Goal: Task Accomplishment & Management: Manage account settings

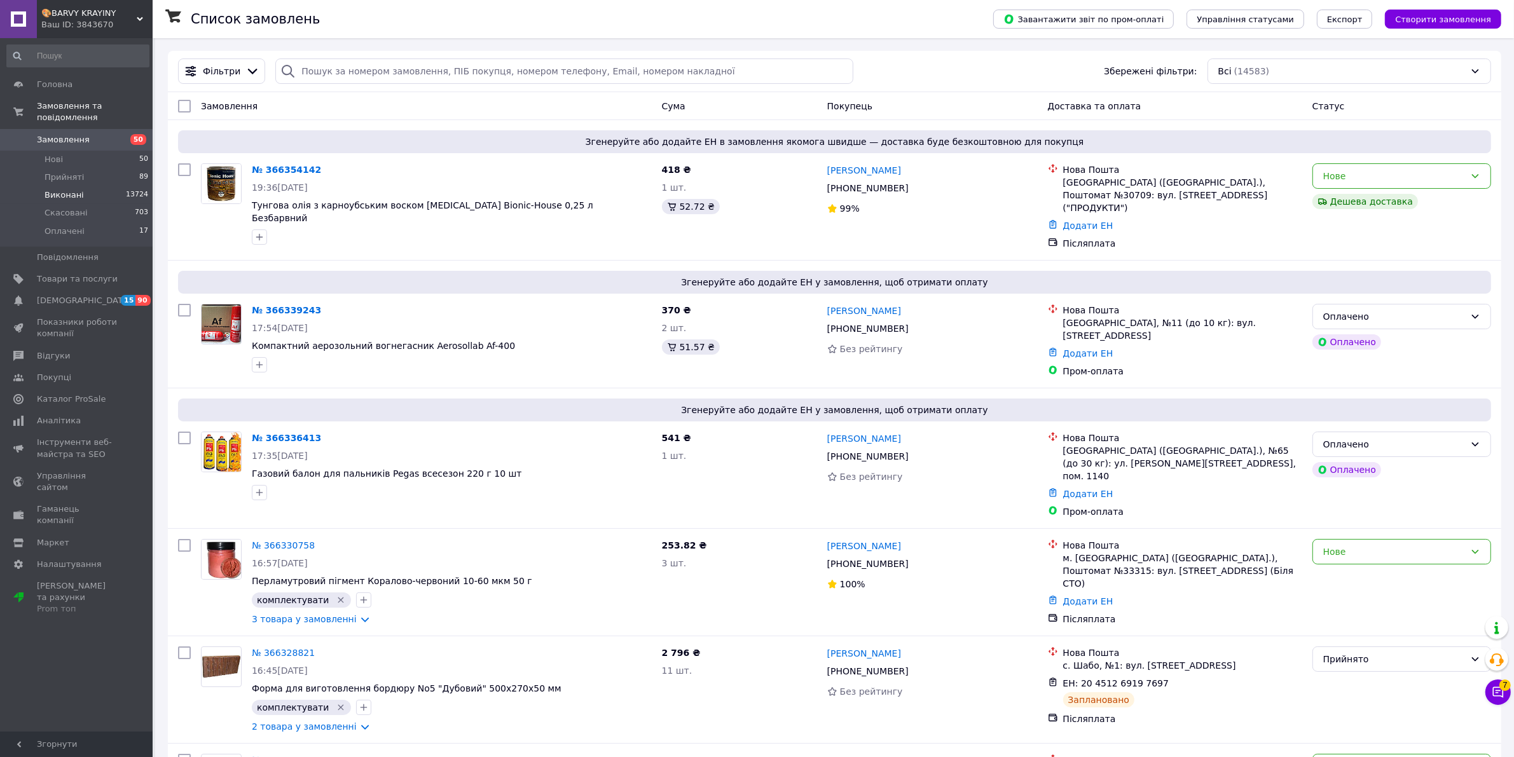
click at [58, 189] on span "Виконані" at bounding box center [64, 194] width 39 height 11
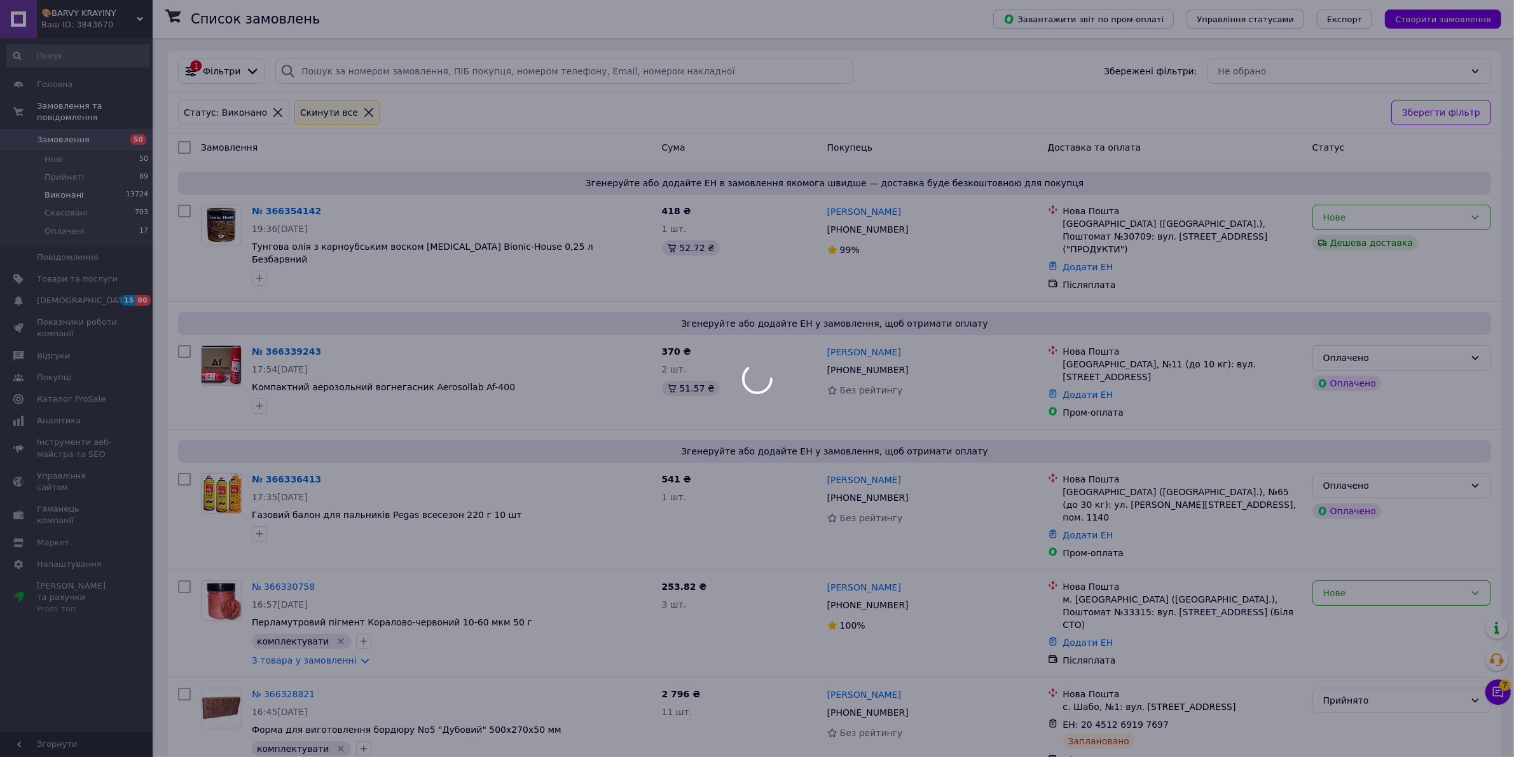
click at [55, 162] on div at bounding box center [757, 378] width 1514 height 757
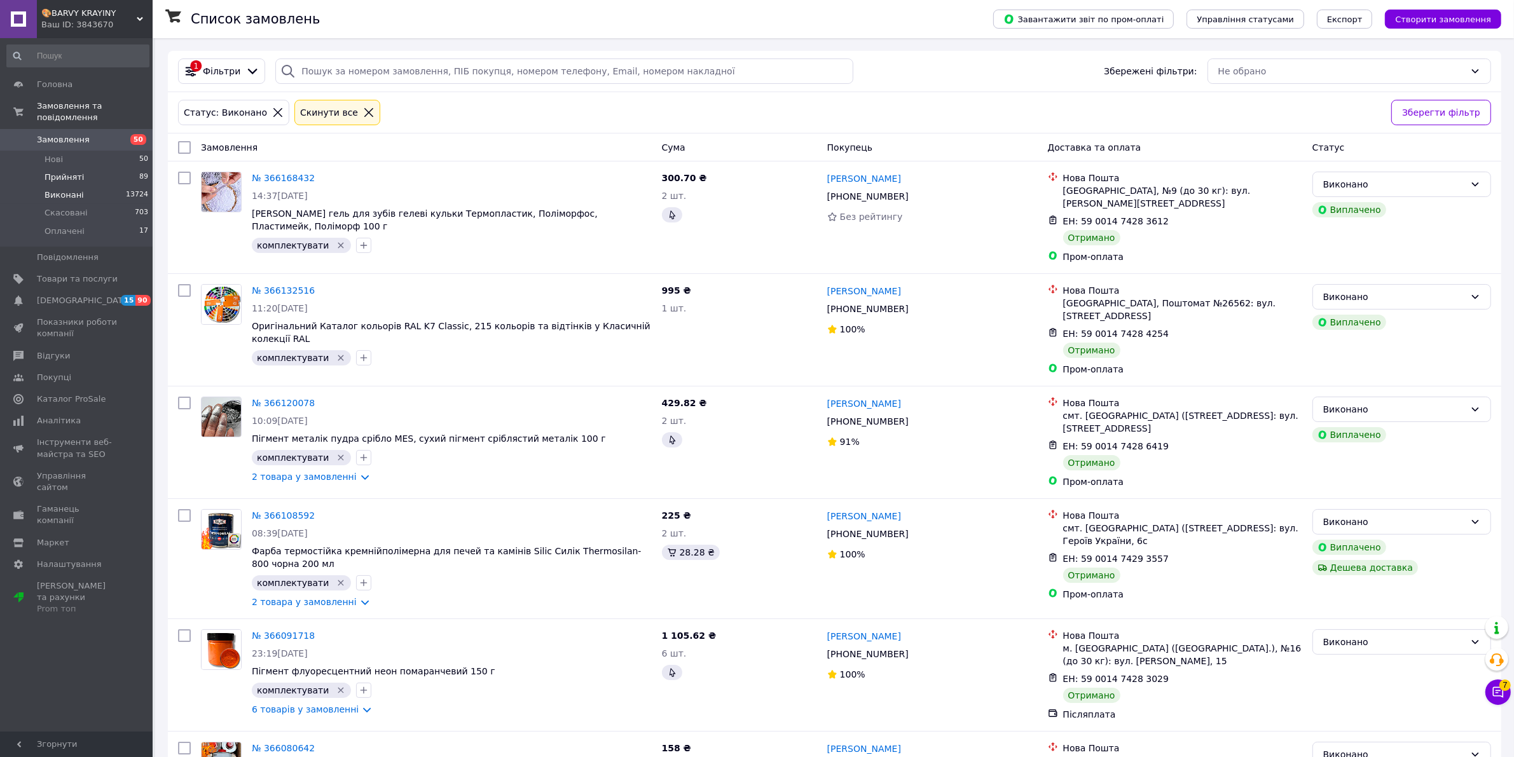
click at [69, 172] on span "Прийняті" at bounding box center [64, 177] width 39 height 11
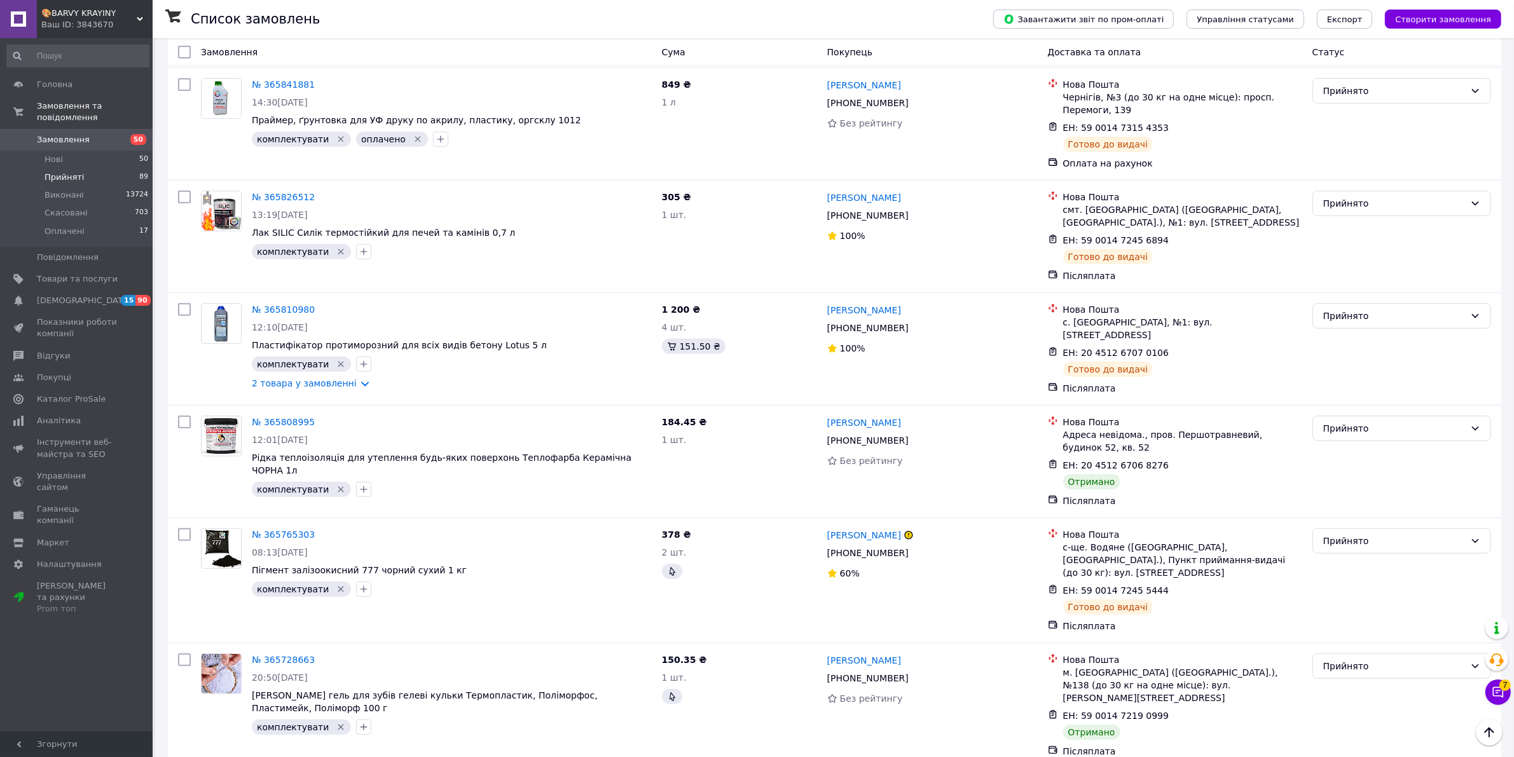
scroll to position [6622, 0]
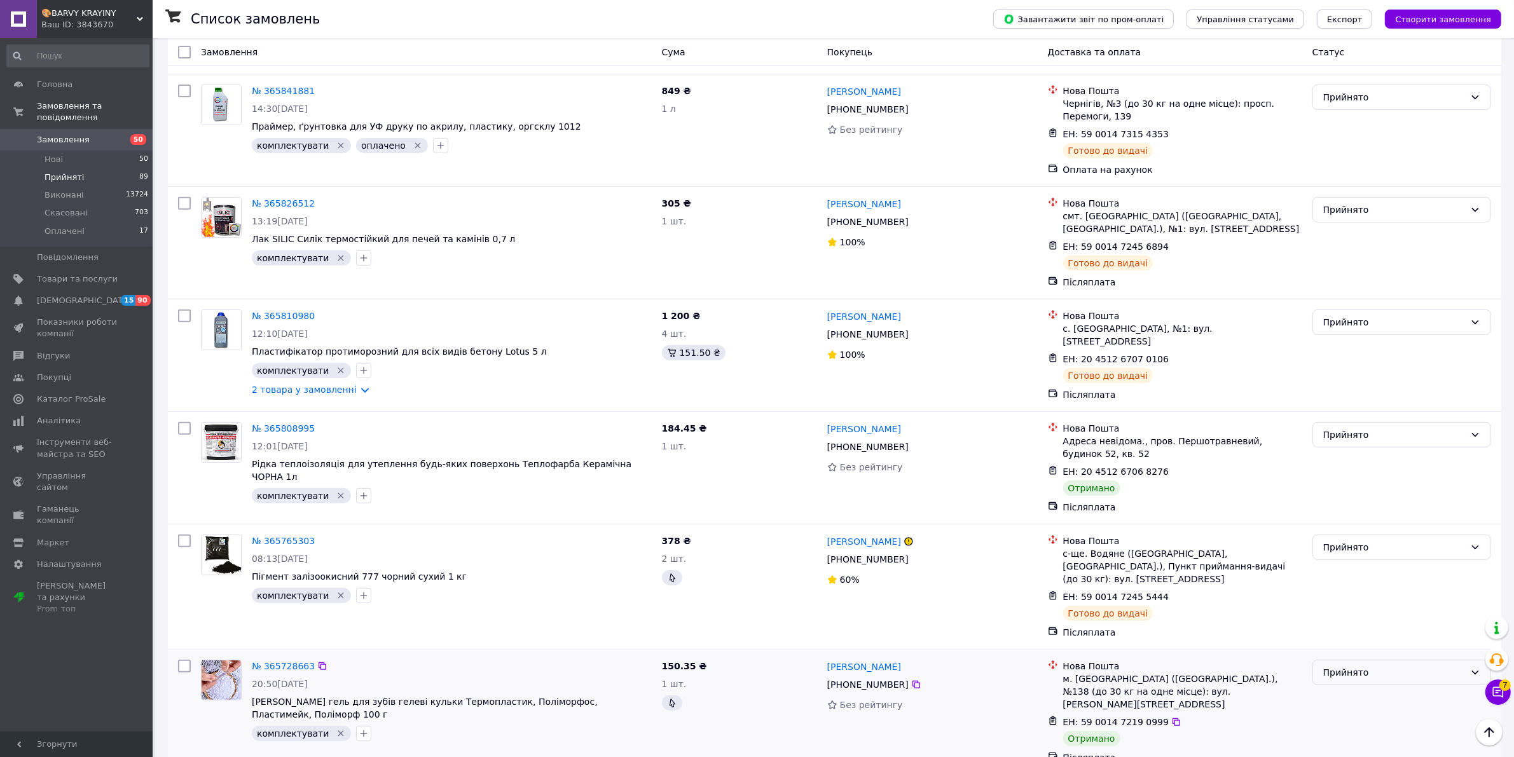
click at [1429, 666] on div "Прийнято" at bounding box center [1394, 673] width 142 height 14
click at [1354, 332] on li "Виконано" at bounding box center [1401, 334] width 177 height 23
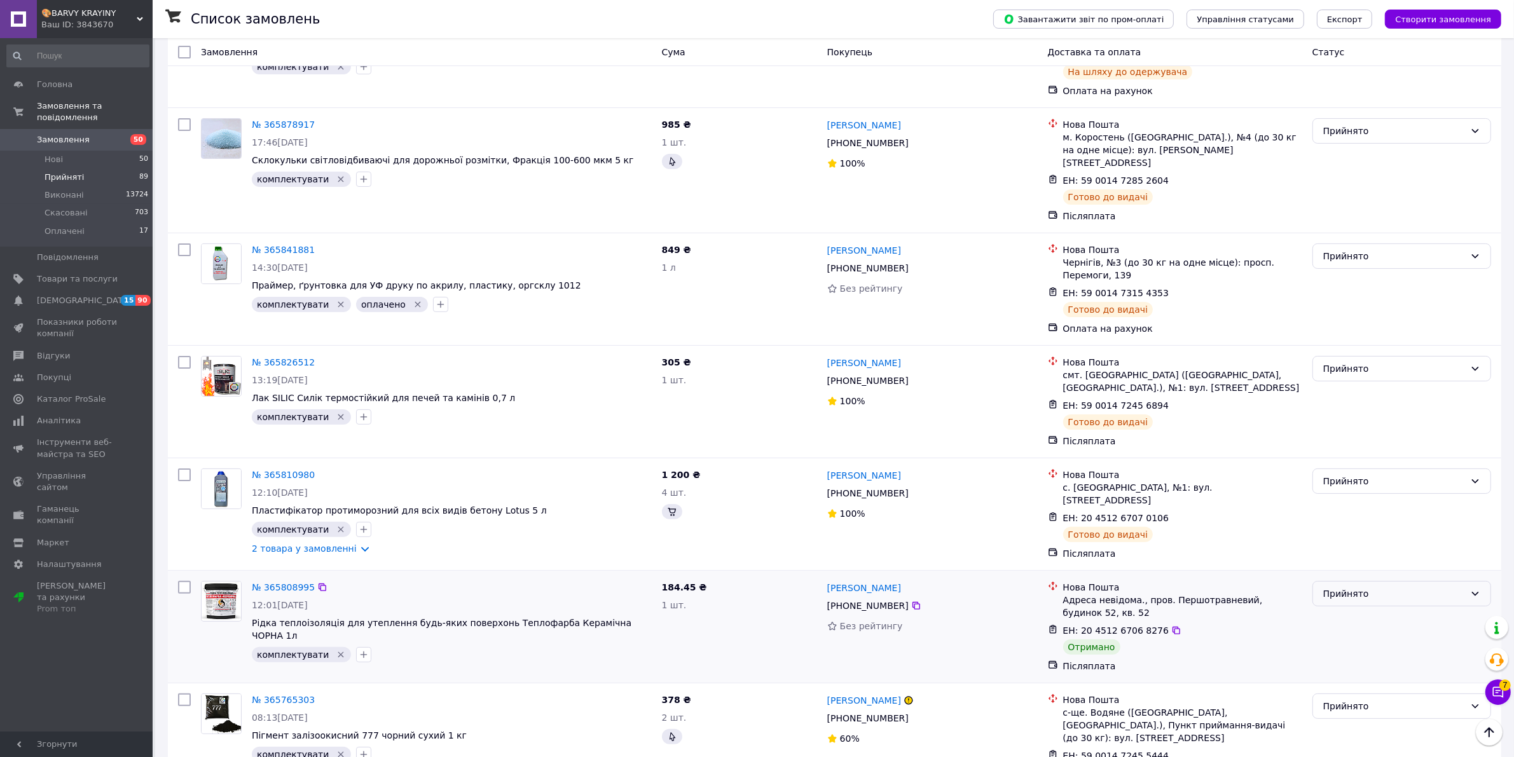
scroll to position [6464, 0]
click at [1416, 587] on div "Прийнято" at bounding box center [1394, 594] width 142 height 14
click at [1348, 265] on li "Виконано" at bounding box center [1401, 268] width 177 height 23
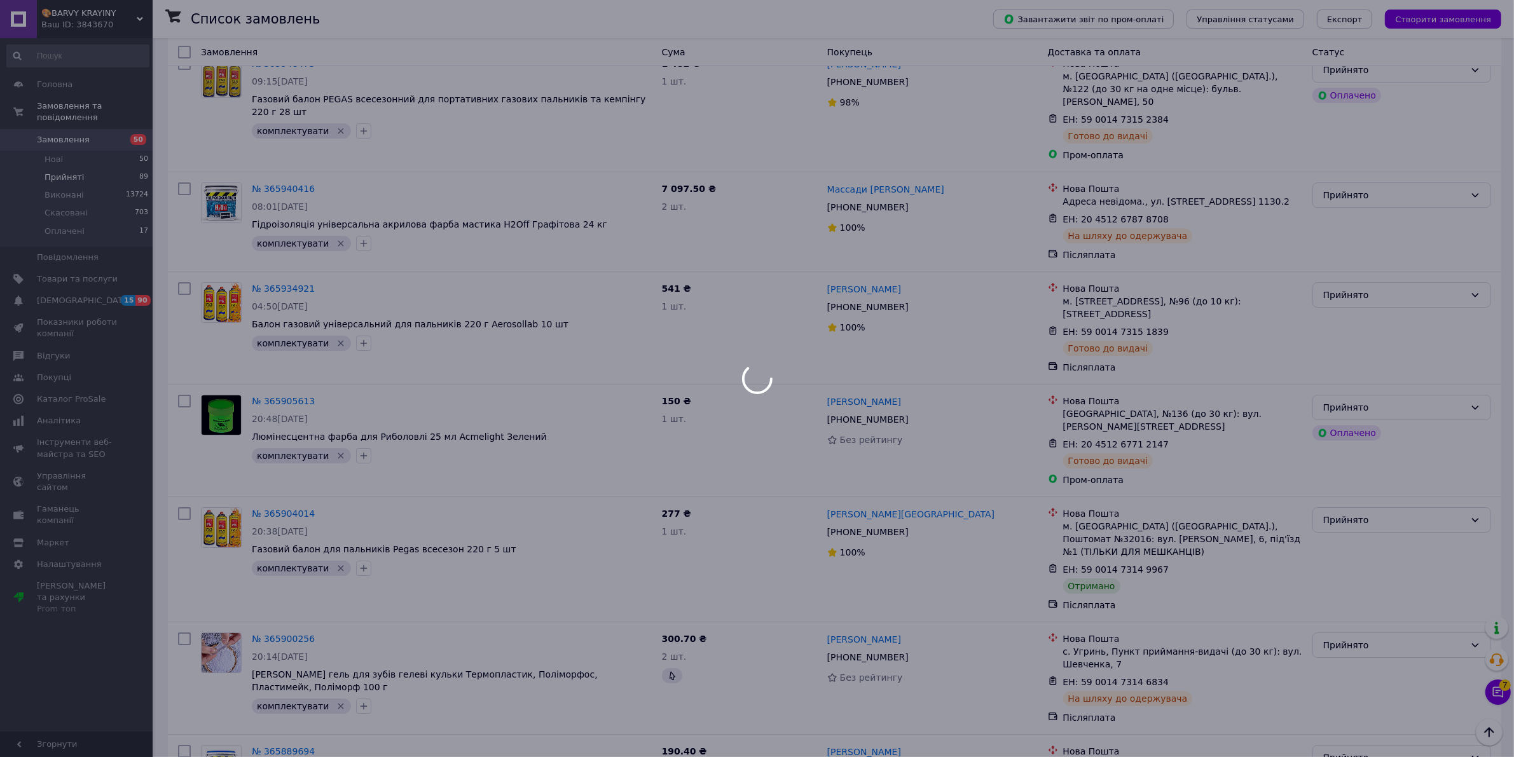
scroll to position [5351, 0]
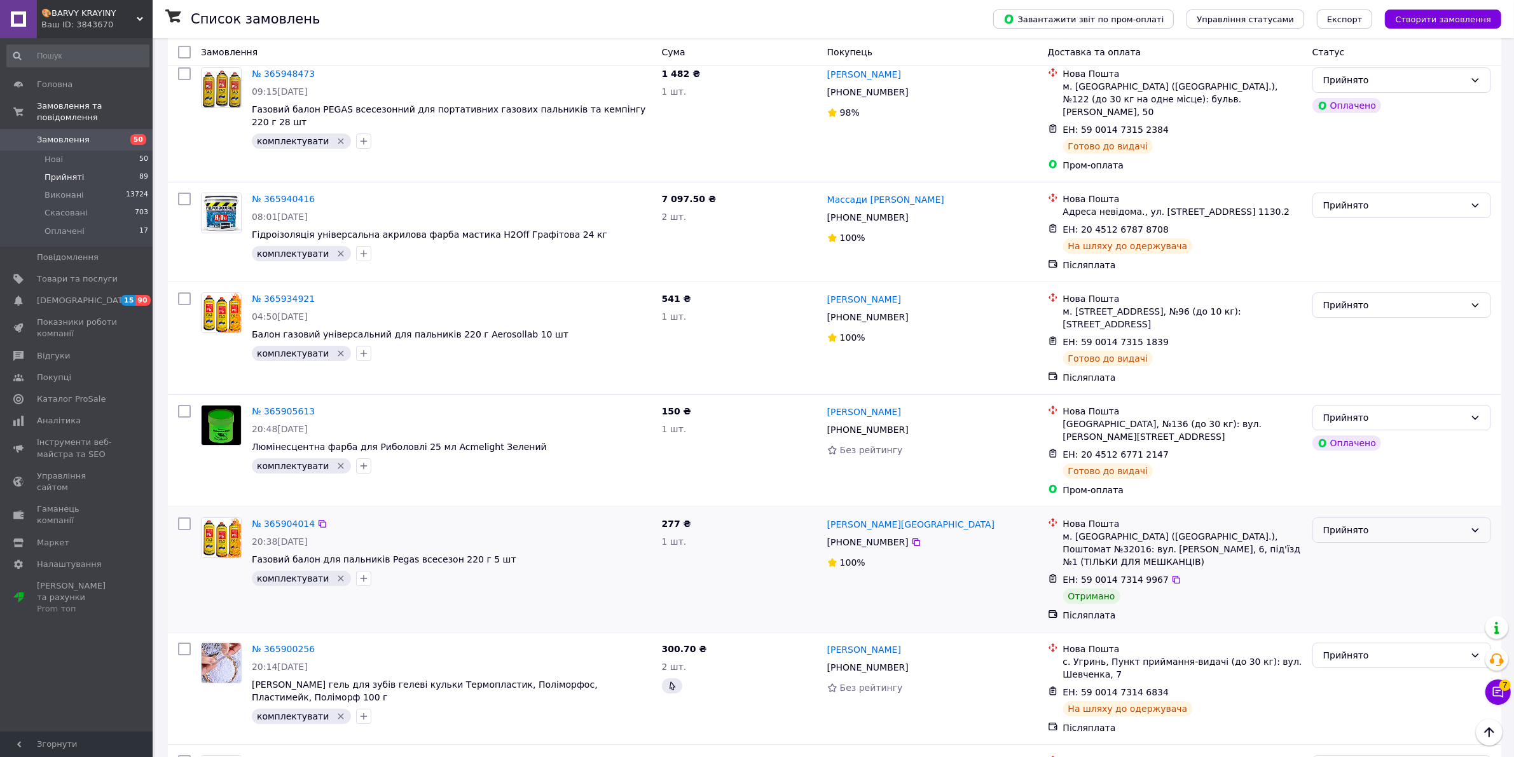
click at [1434, 523] on div "Прийнято" at bounding box center [1394, 530] width 142 height 14
click at [1348, 265] on li "Виконано" at bounding box center [1401, 272] width 177 height 23
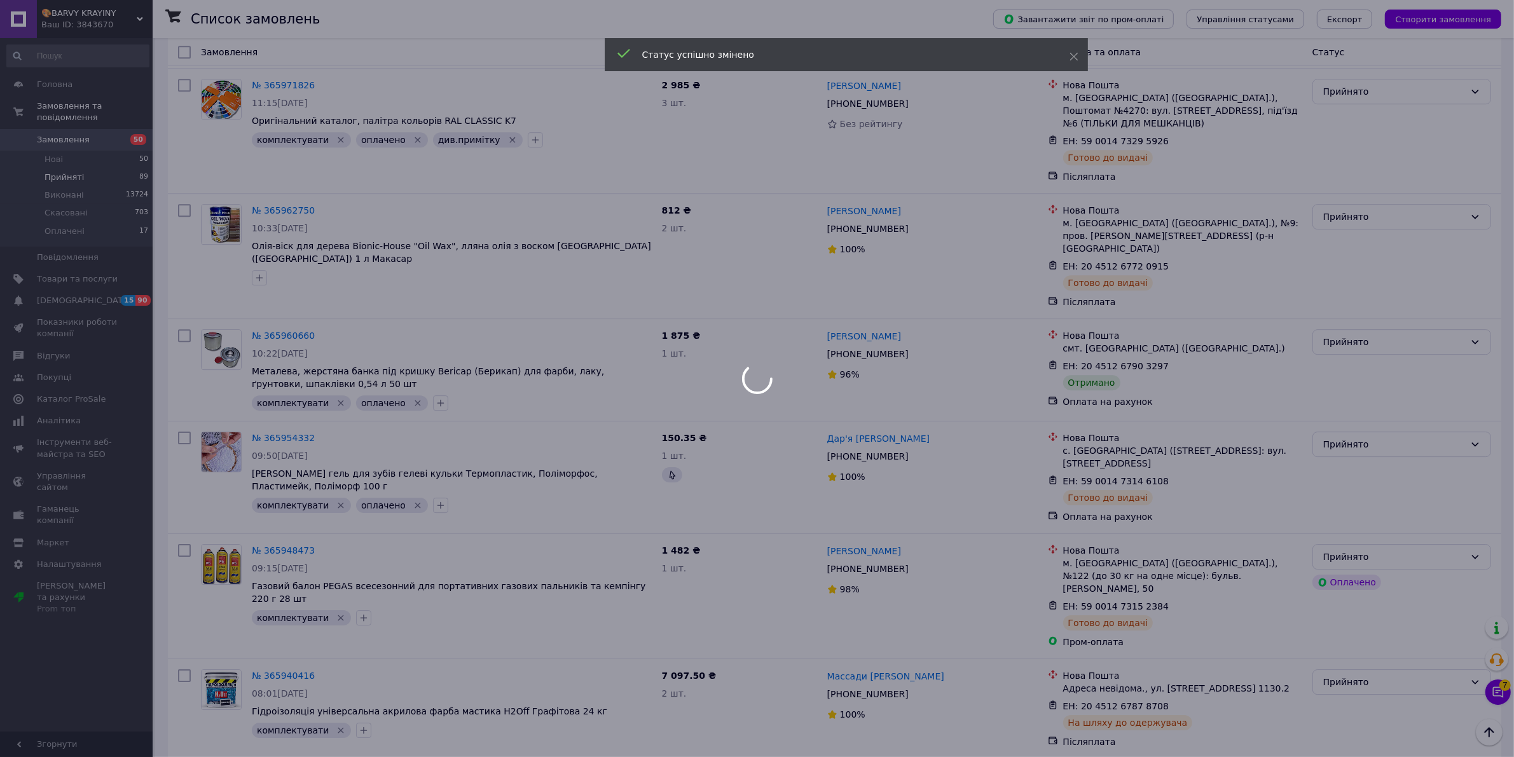
scroll to position [4715, 0]
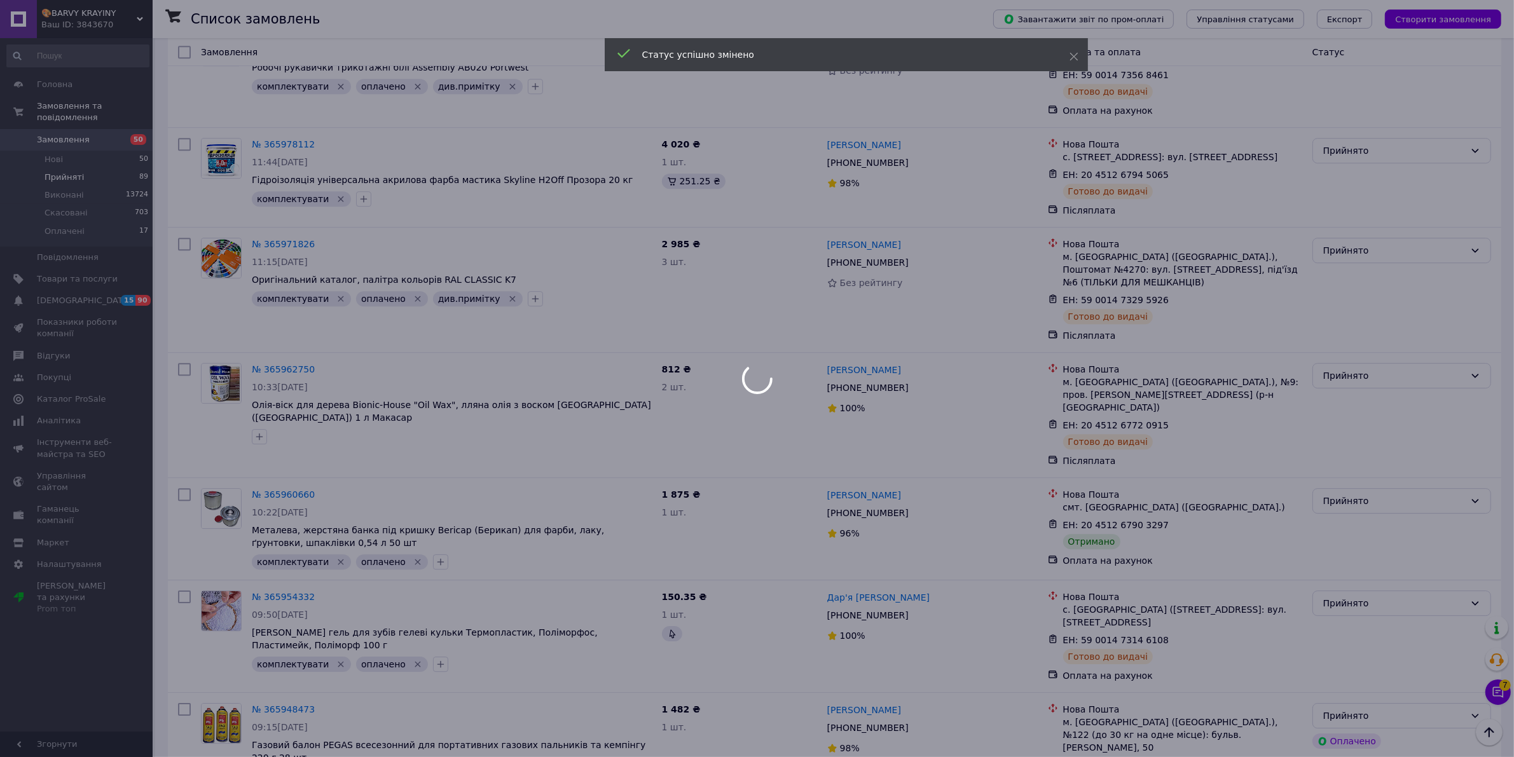
click at [1407, 236] on div at bounding box center [757, 378] width 1514 height 757
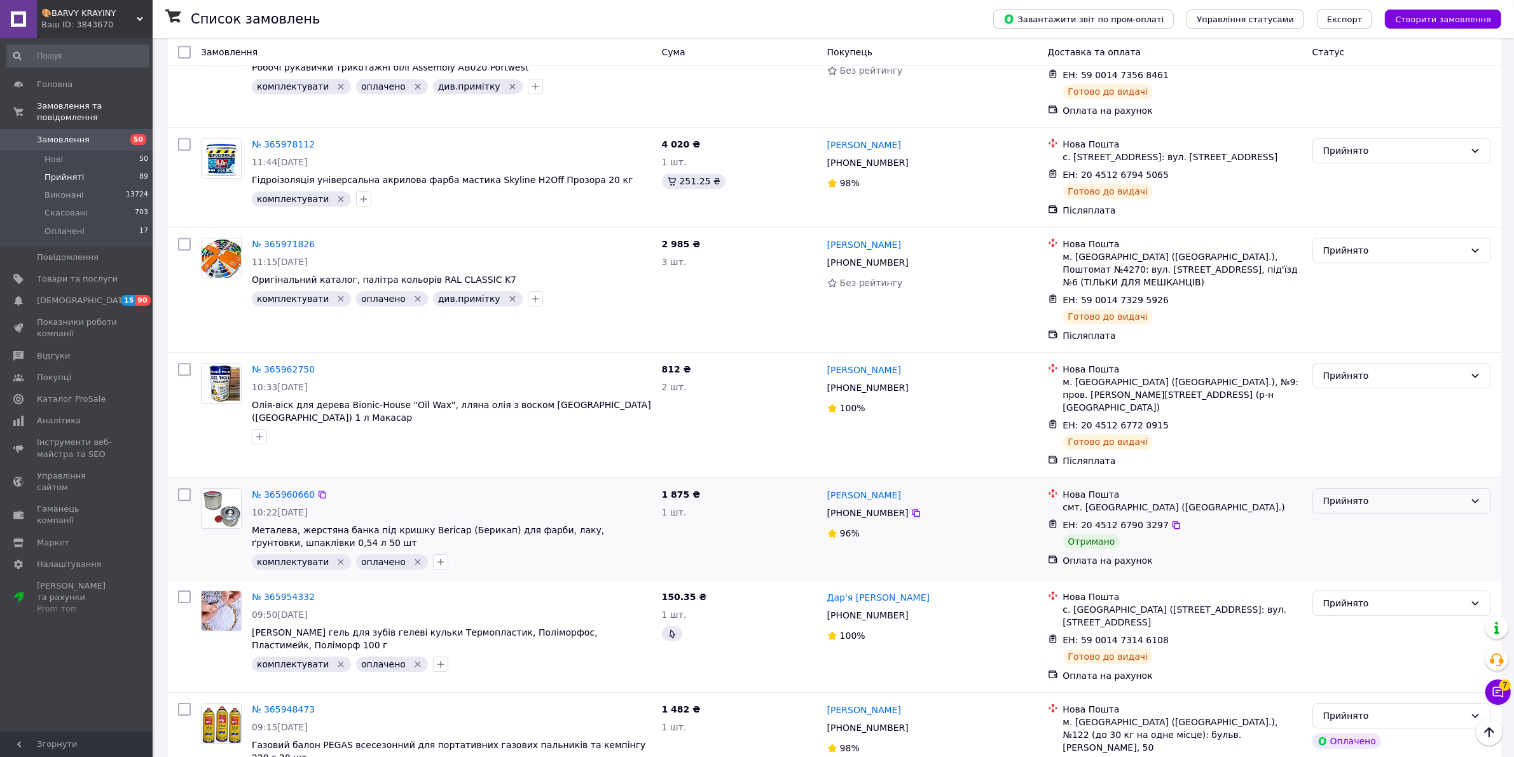
click at [1405, 494] on div "Прийнято" at bounding box center [1394, 501] width 142 height 14
click at [1336, 267] on li "Виконано" at bounding box center [1401, 267] width 177 height 23
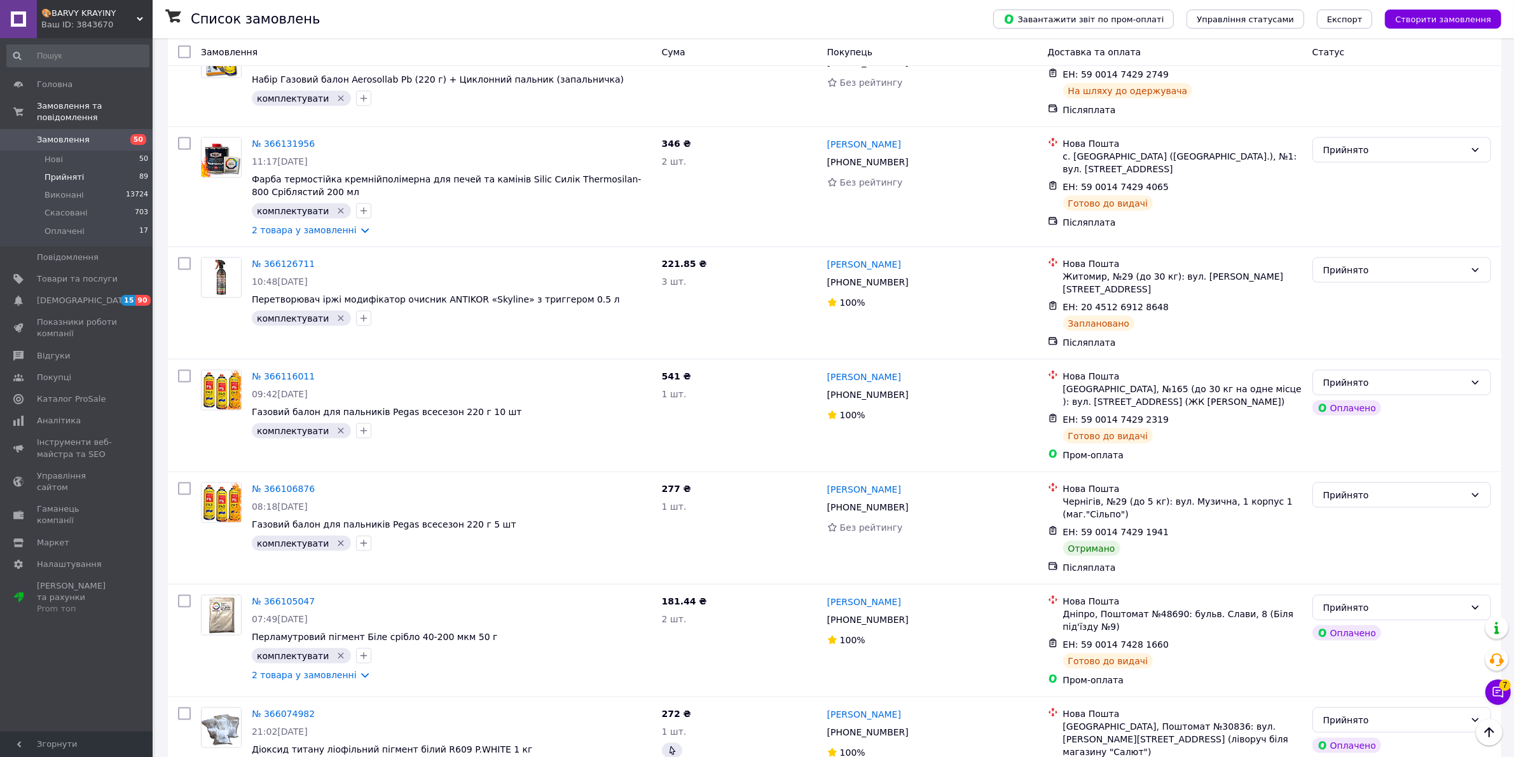
scroll to position [2172, 0]
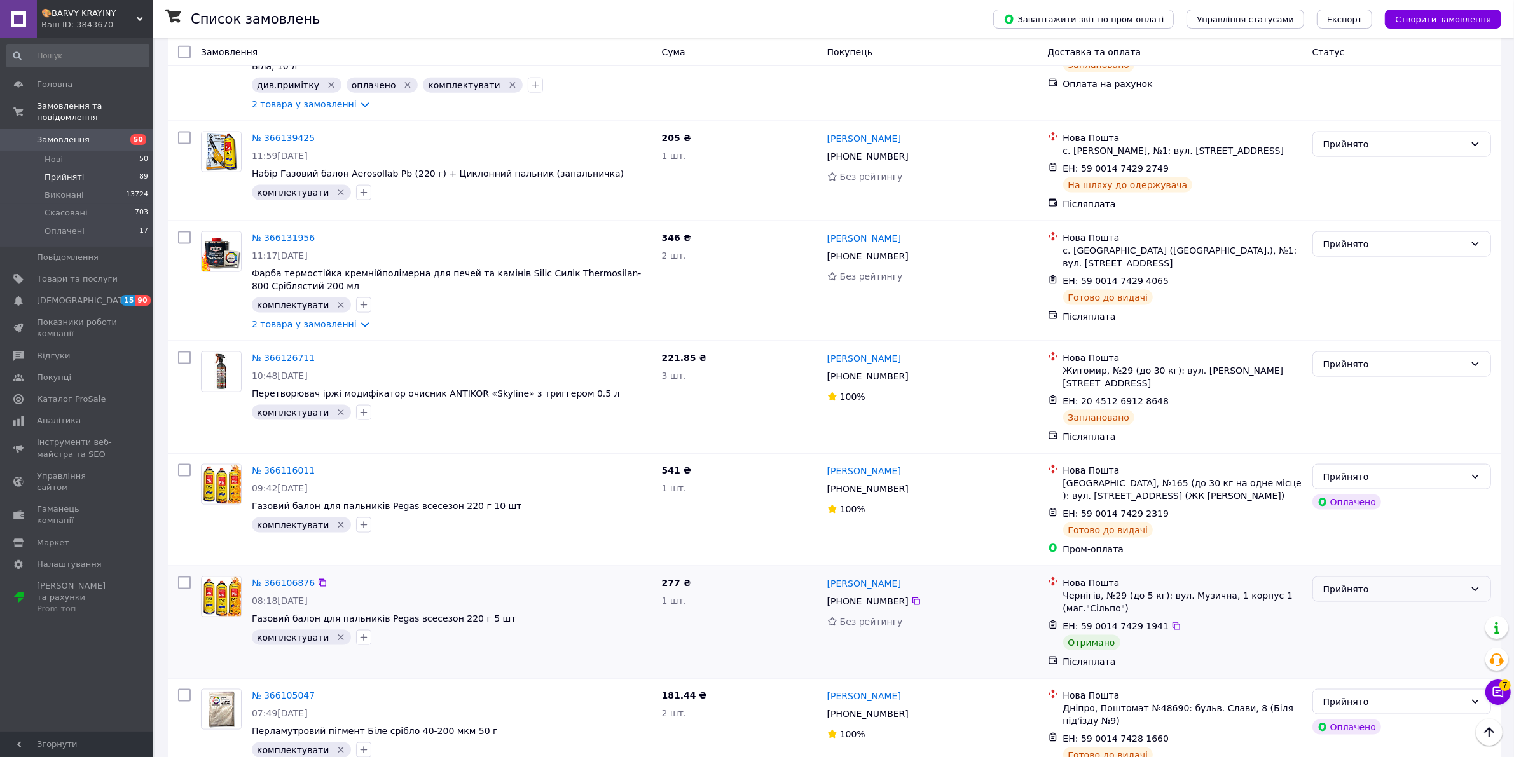
click at [1409, 582] on div "Прийнято" at bounding box center [1394, 589] width 142 height 14
click at [1343, 505] on li "Виконано" at bounding box center [1401, 509] width 177 height 23
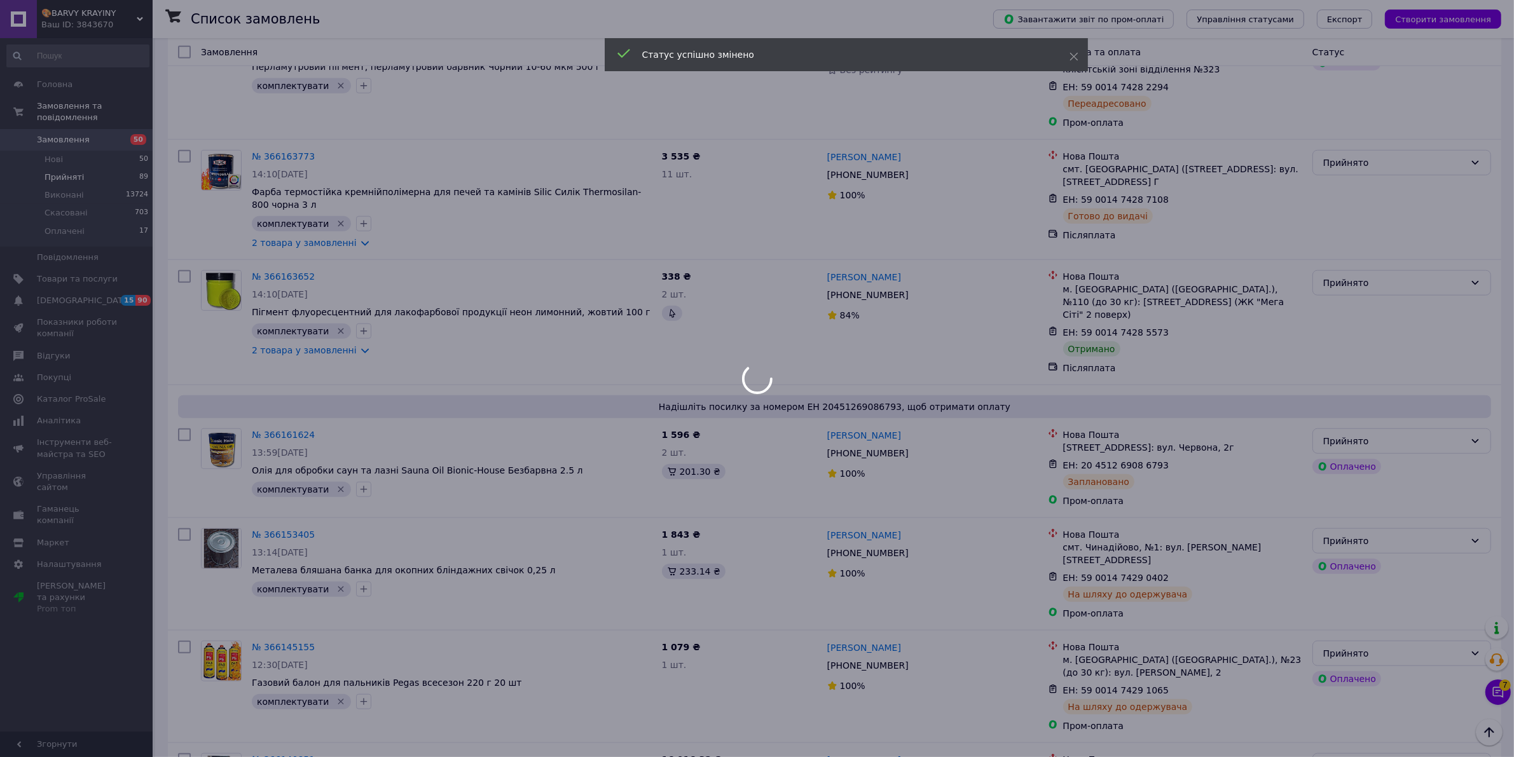
scroll to position [1378, 0]
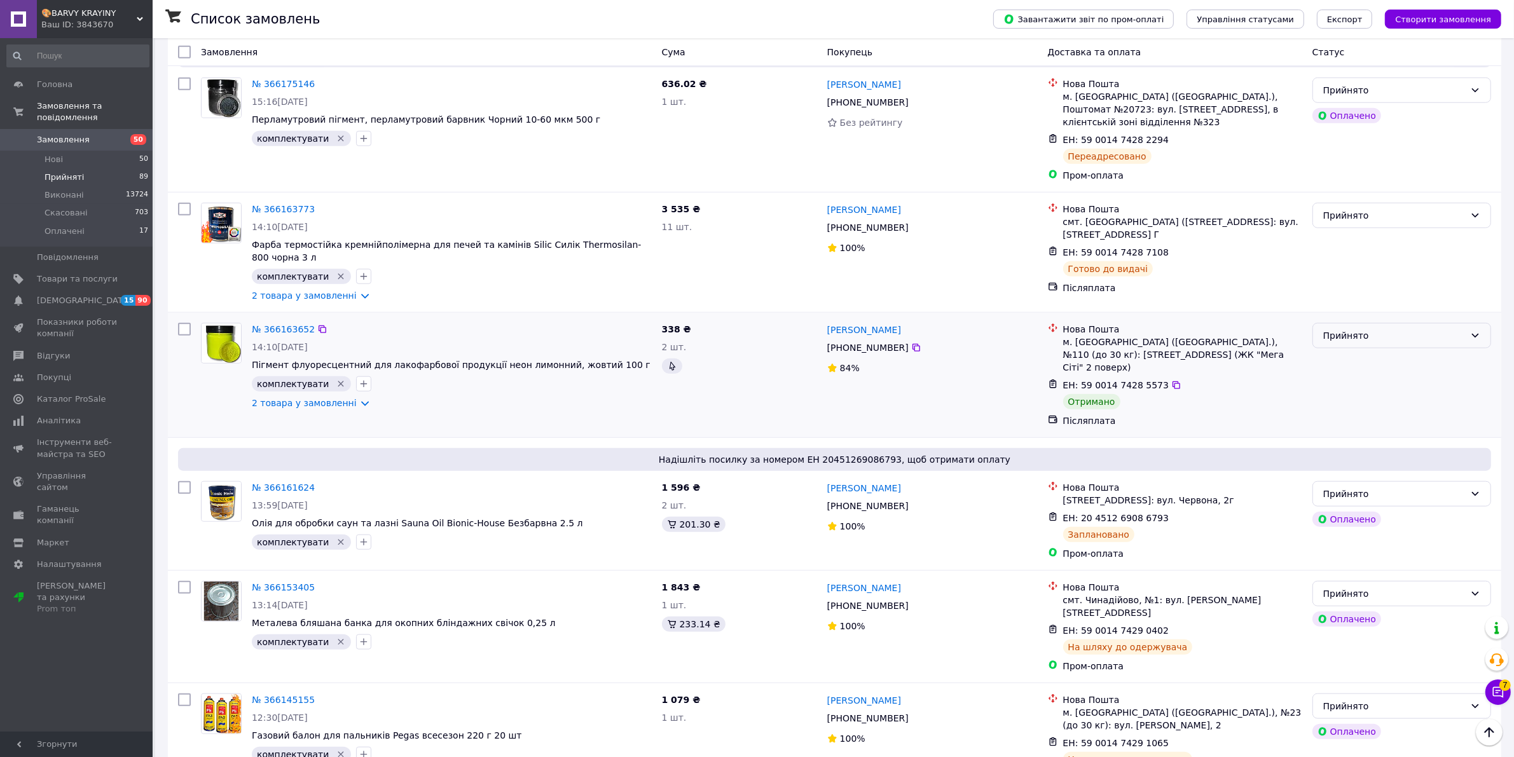
click at [1426, 329] on div "Прийнято" at bounding box center [1394, 336] width 142 height 14
click at [1335, 303] on li "Виконано" at bounding box center [1401, 304] width 177 height 23
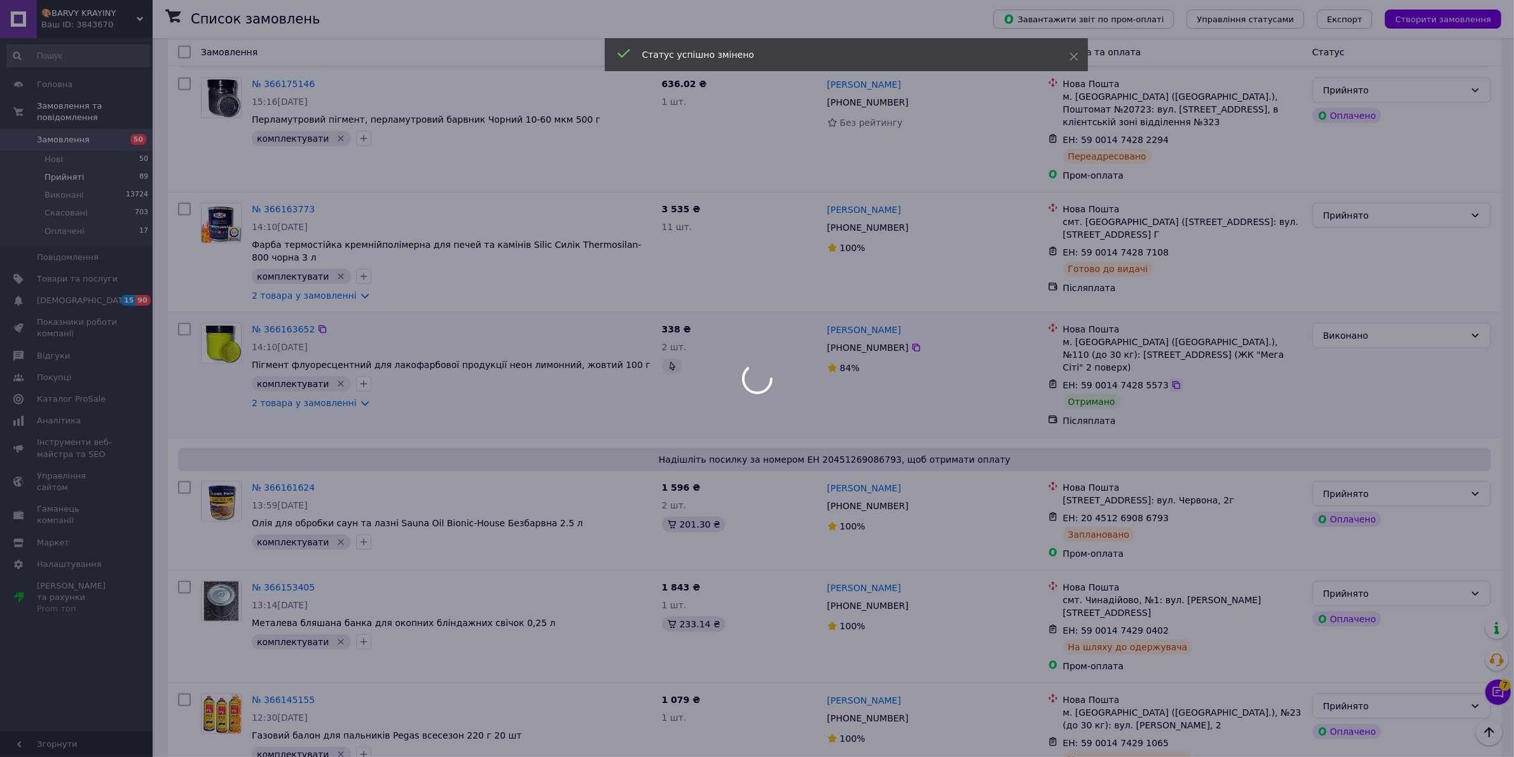
click at [1161, 315] on div at bounding box center [757, 378] width 1514 height 757
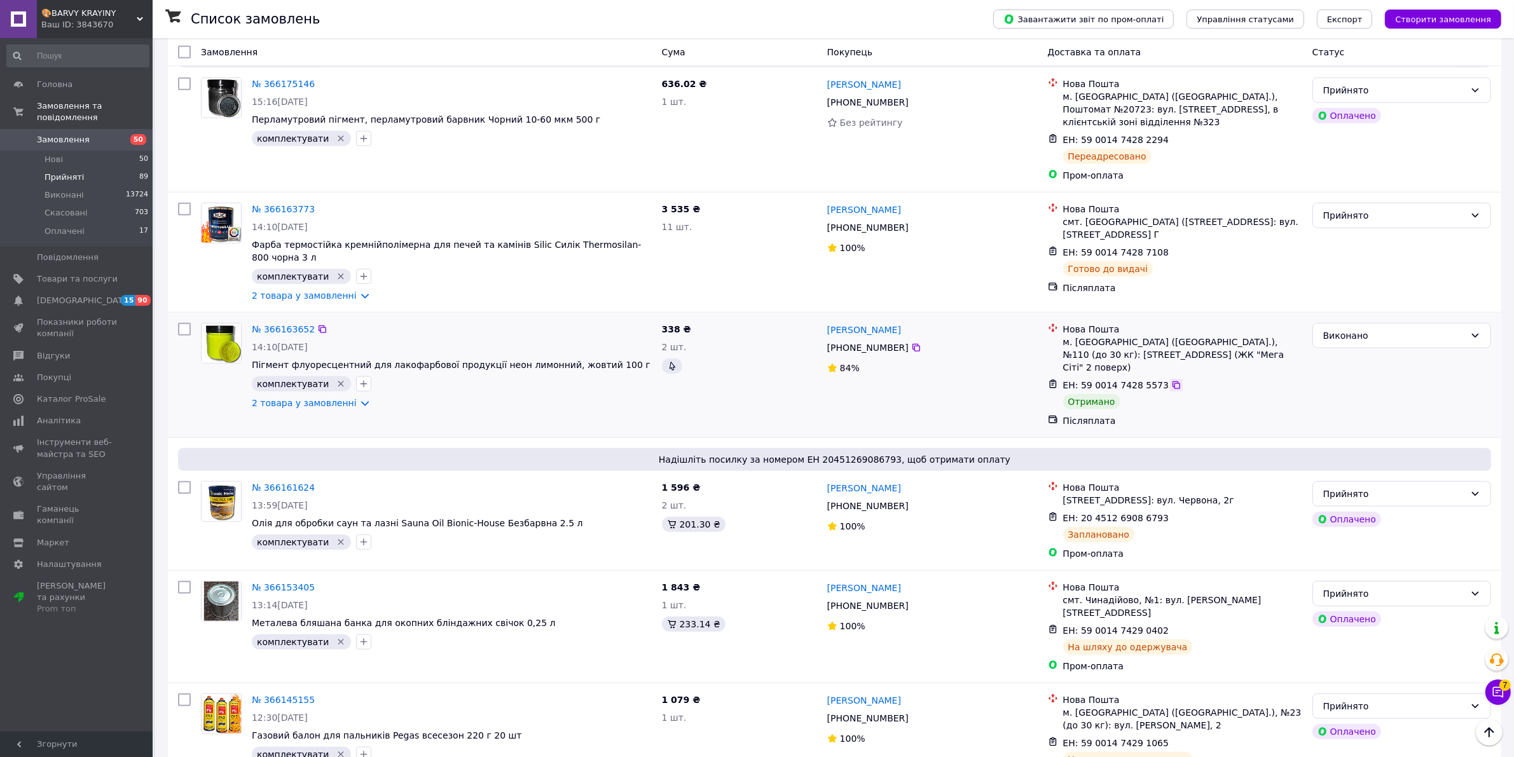
click at [1171, 380] on icon at bounding box center [1176, 385] width 10 height 10
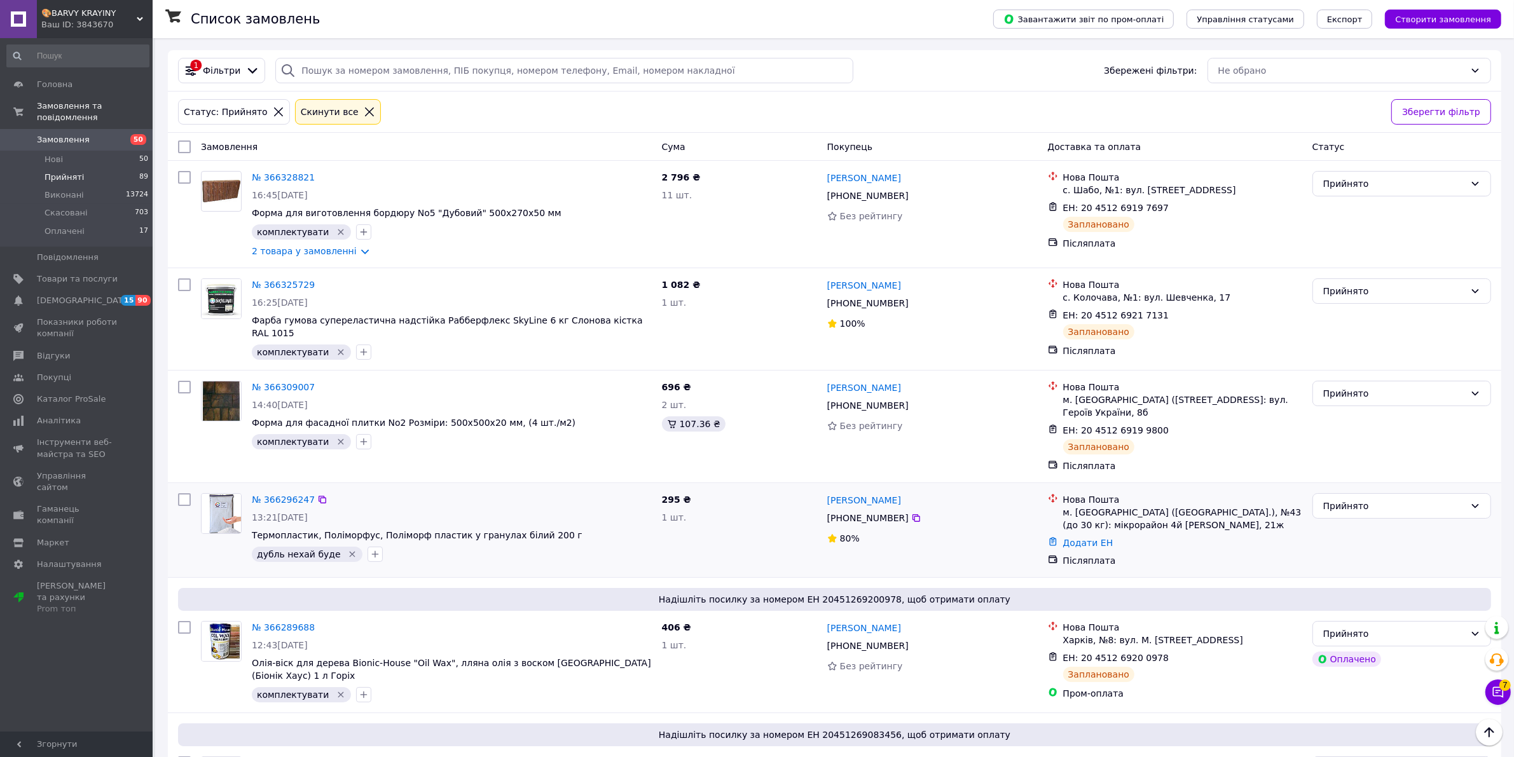
scroll to position [0, 0]
click at [71, 226] on span "Оплачені" at bounding box center [65, 231] width 40 height 11
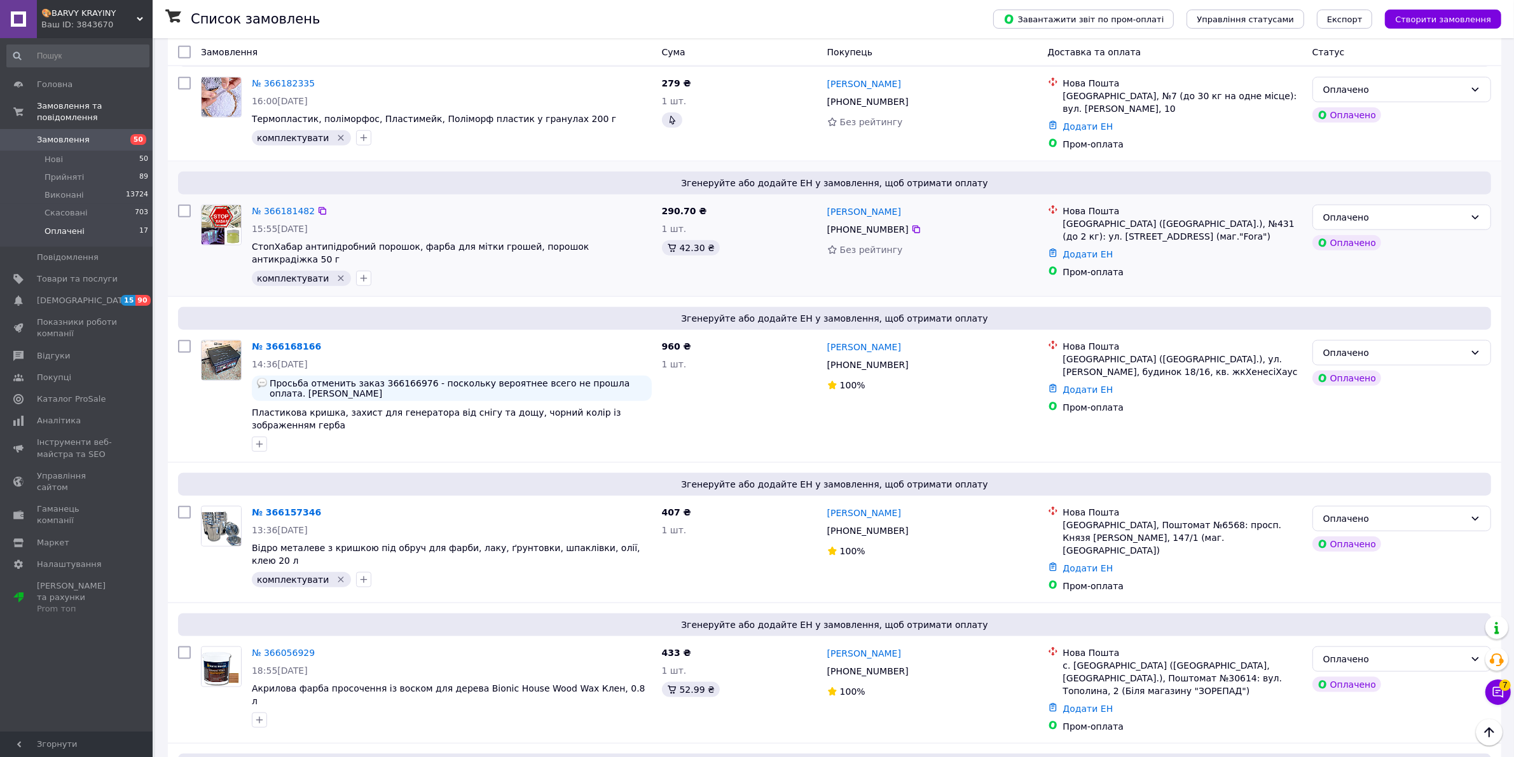
scroll to position [1699, 0]
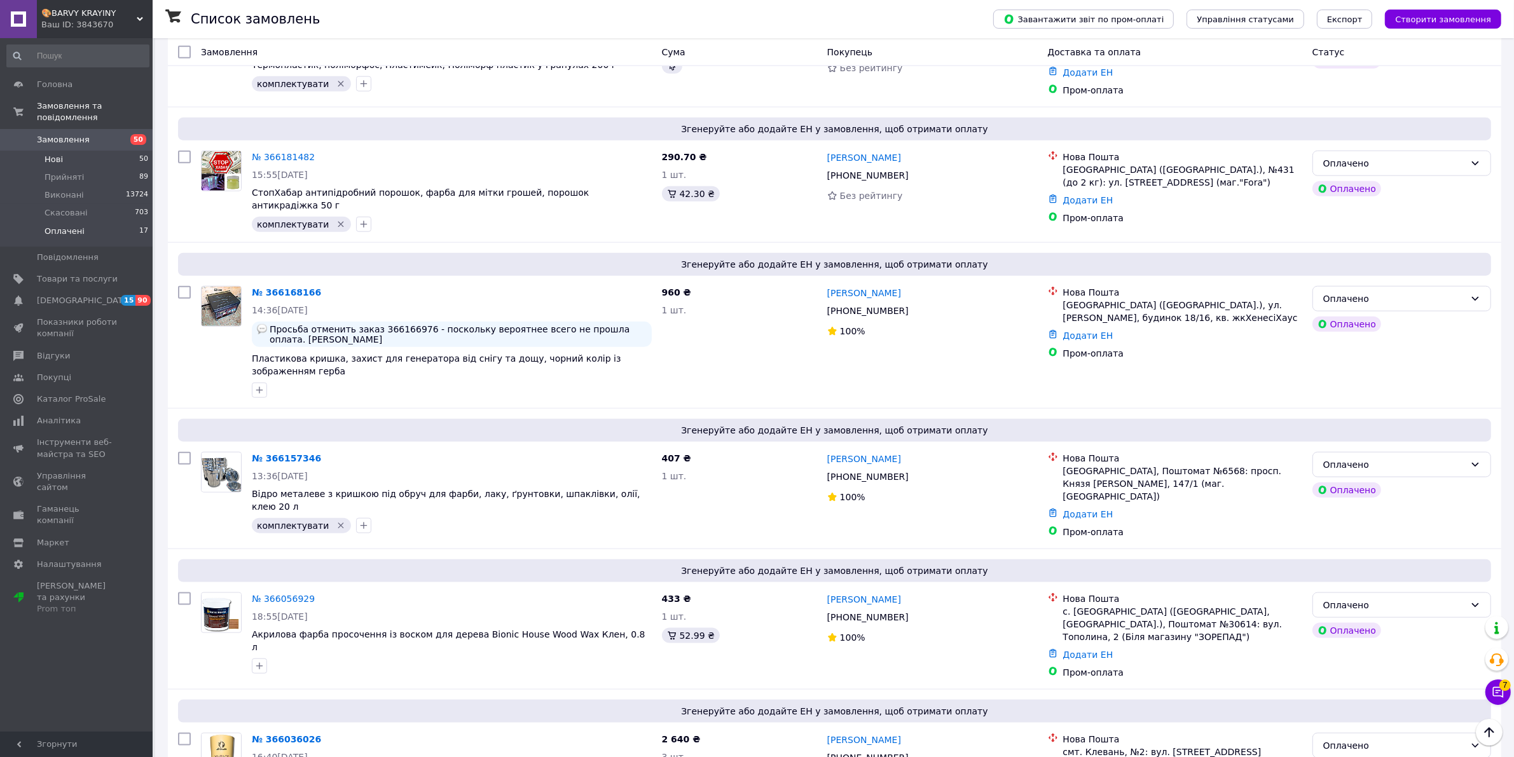
click at [53, 154] on span "Нові" at bounding box center [54, 159] width 18 height 11
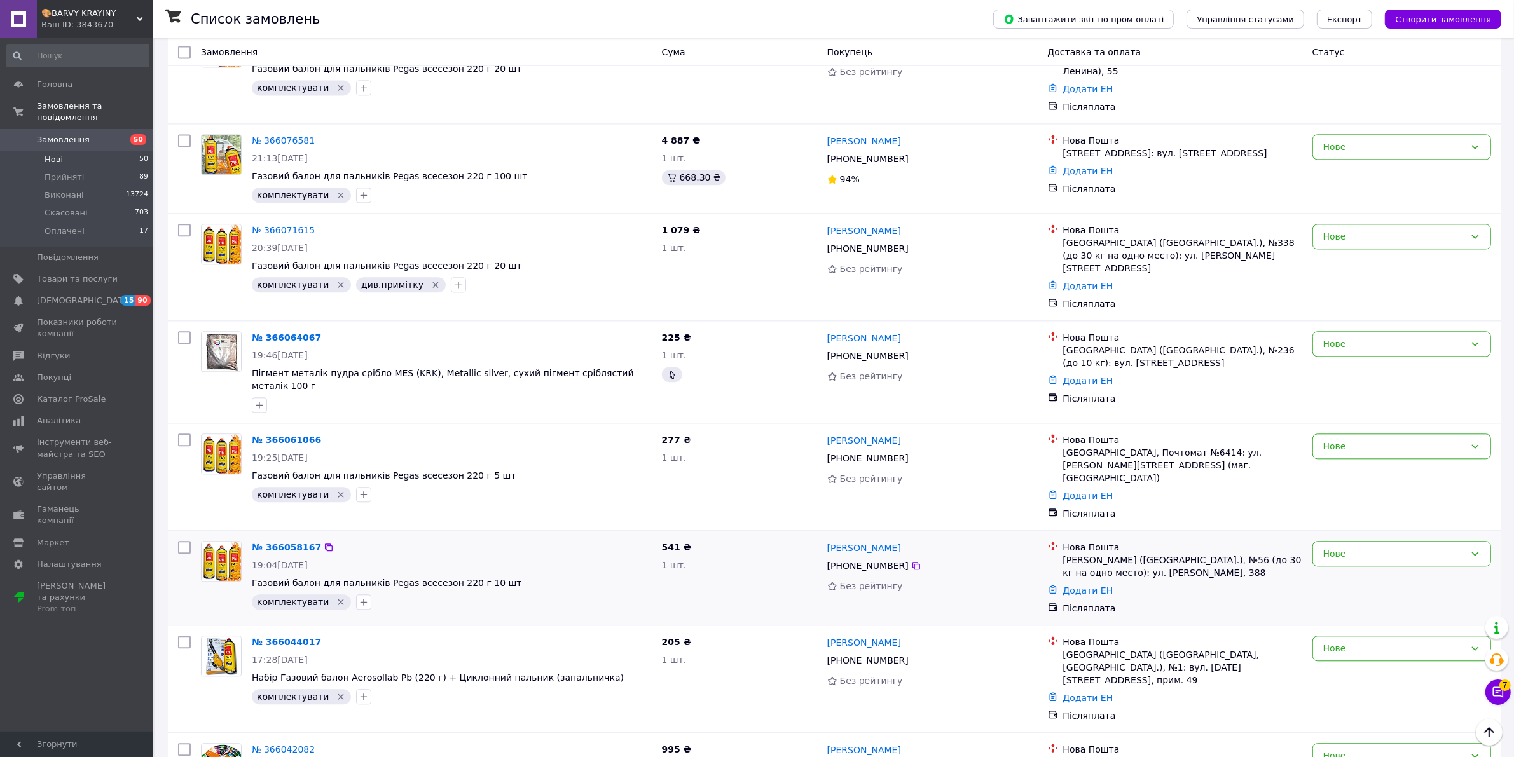
scroll to position [3603, 0]
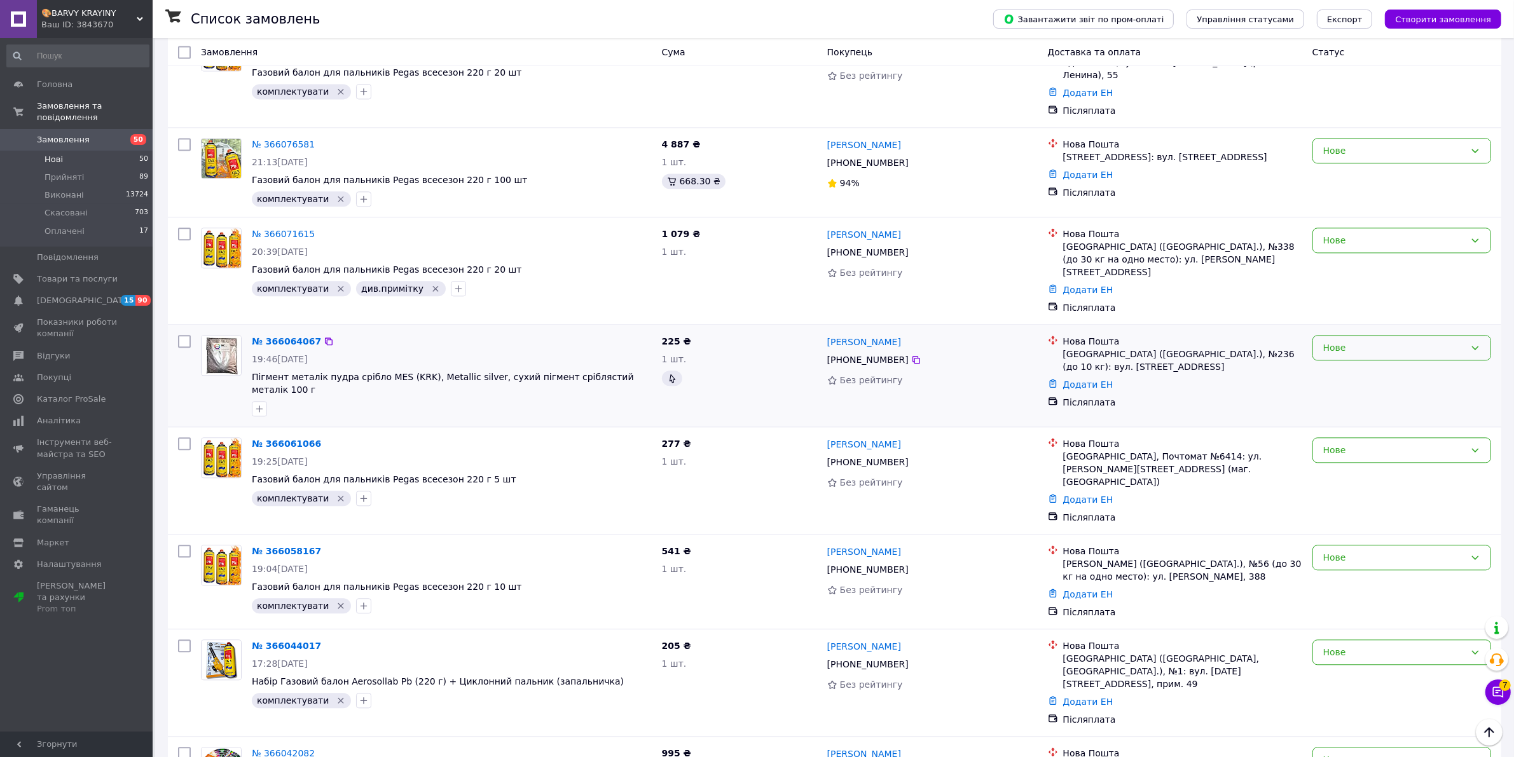
click at [1351, 341] on div "Нове" at bounding box center [1394, 348] width 142 height 14
click at [1336, 235] on li "Виконано" at bounding box center [1401, 232] width 177 height 23
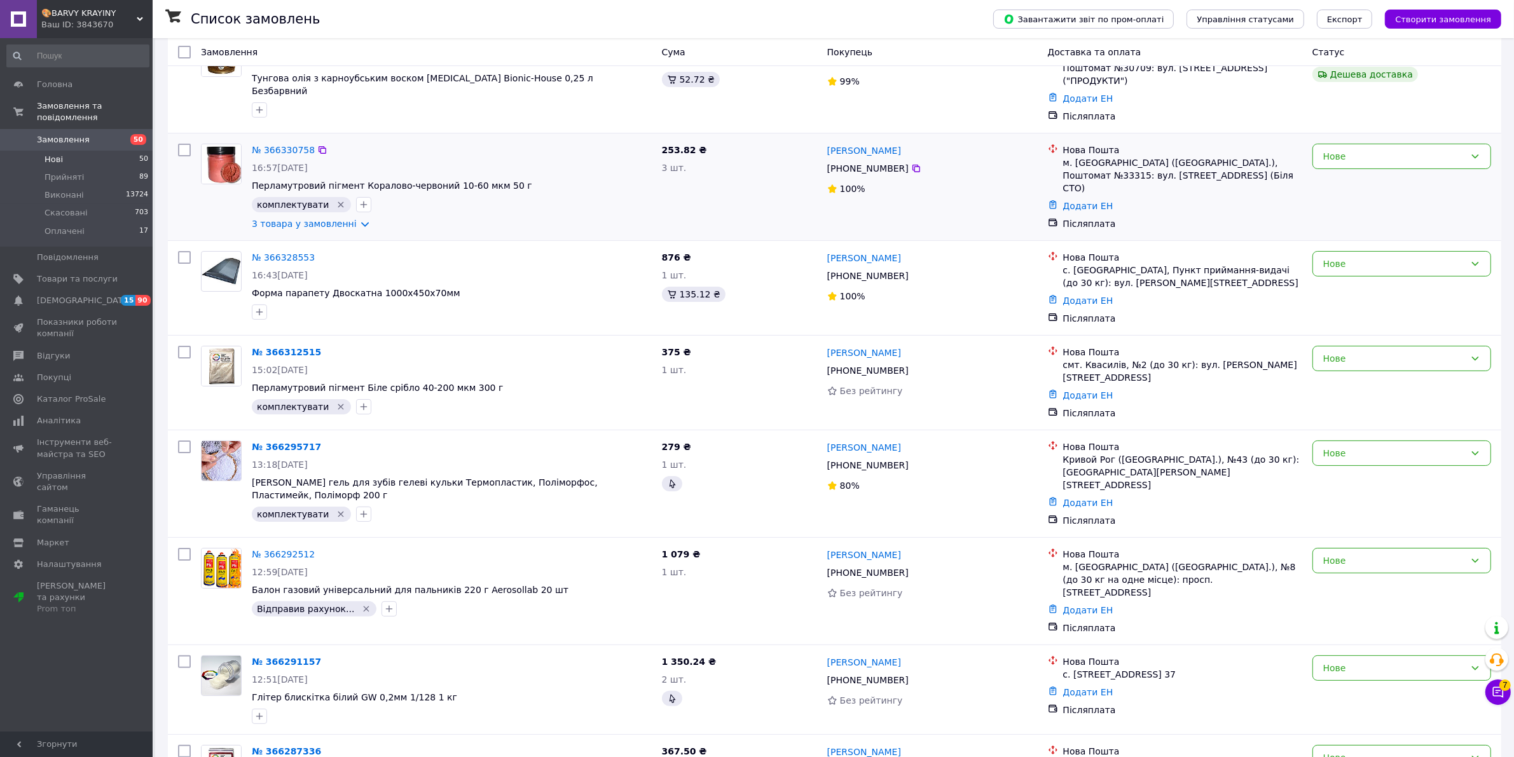
scroll to position [186, 0]
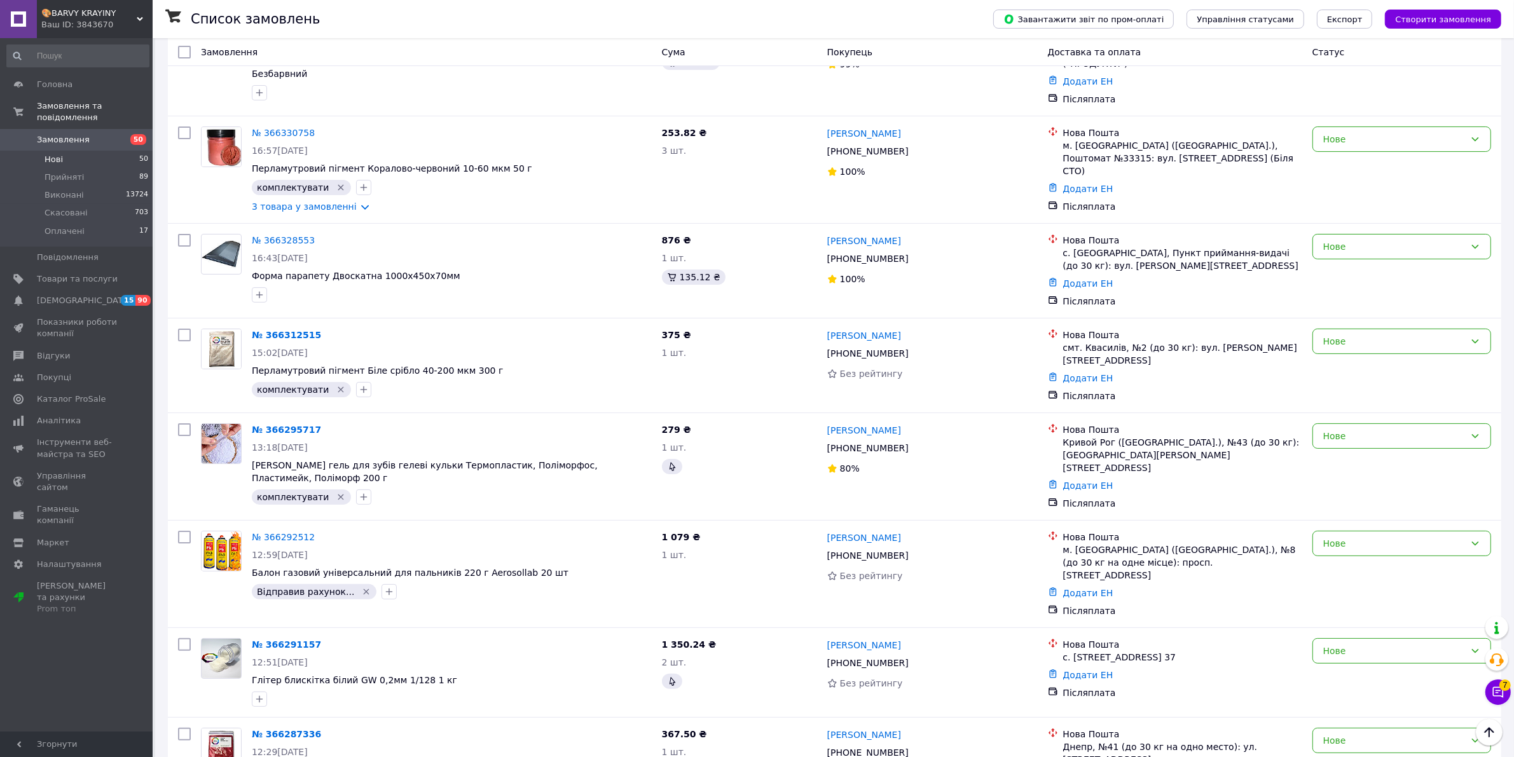
click at [297, 532] on link "№ 366292512" at bounding box center [283, 537] width 63 height 10
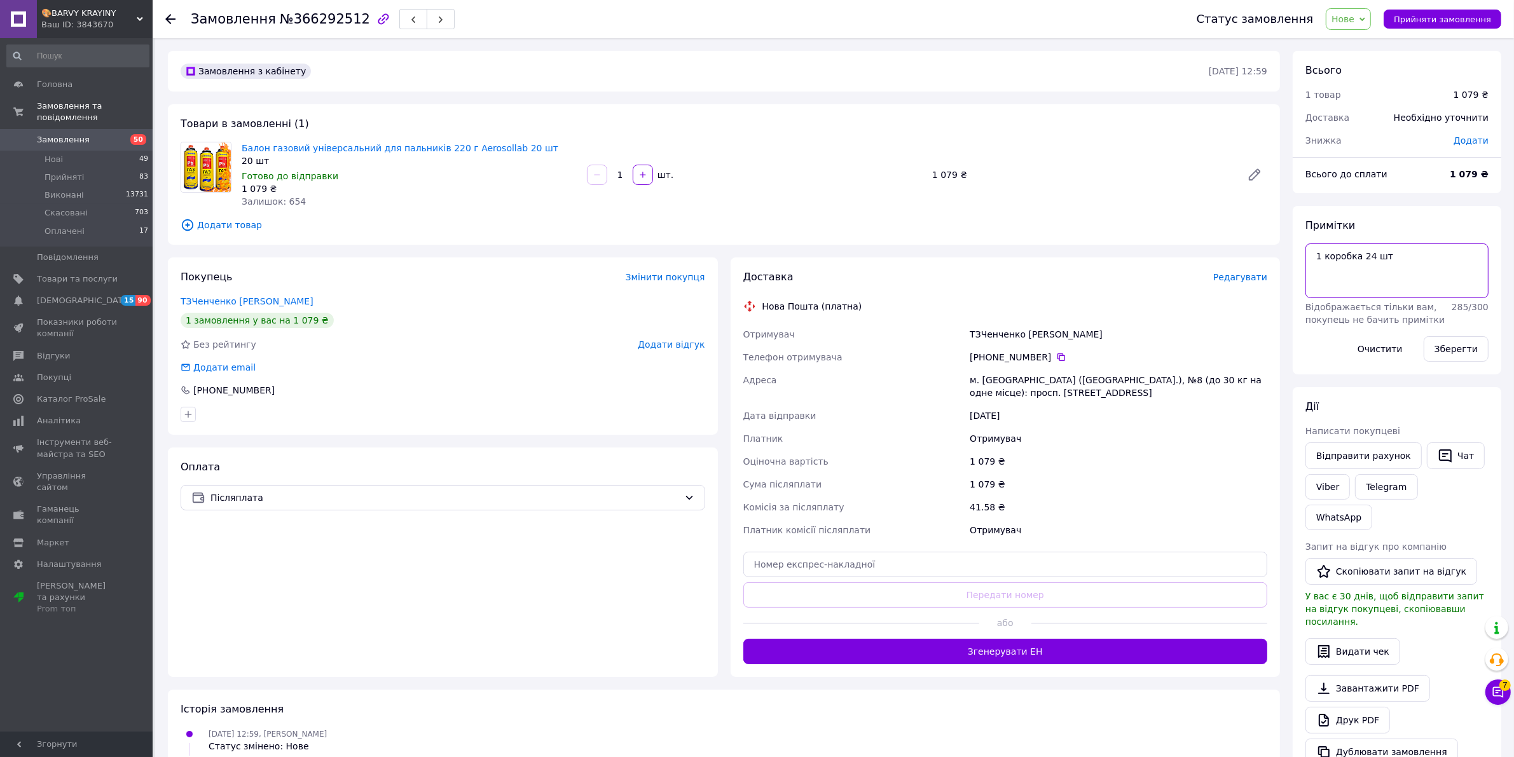
click at [1413, 269] on textarea "1 коробка 24 шт" at bounding box center [1396, 270] width 183 height 55
type textarea "1 коробка 24 шт стр 1300"
click at [1447, 345] on button "Зберегти" at bounding box center [1455, 348] width 65 height 25
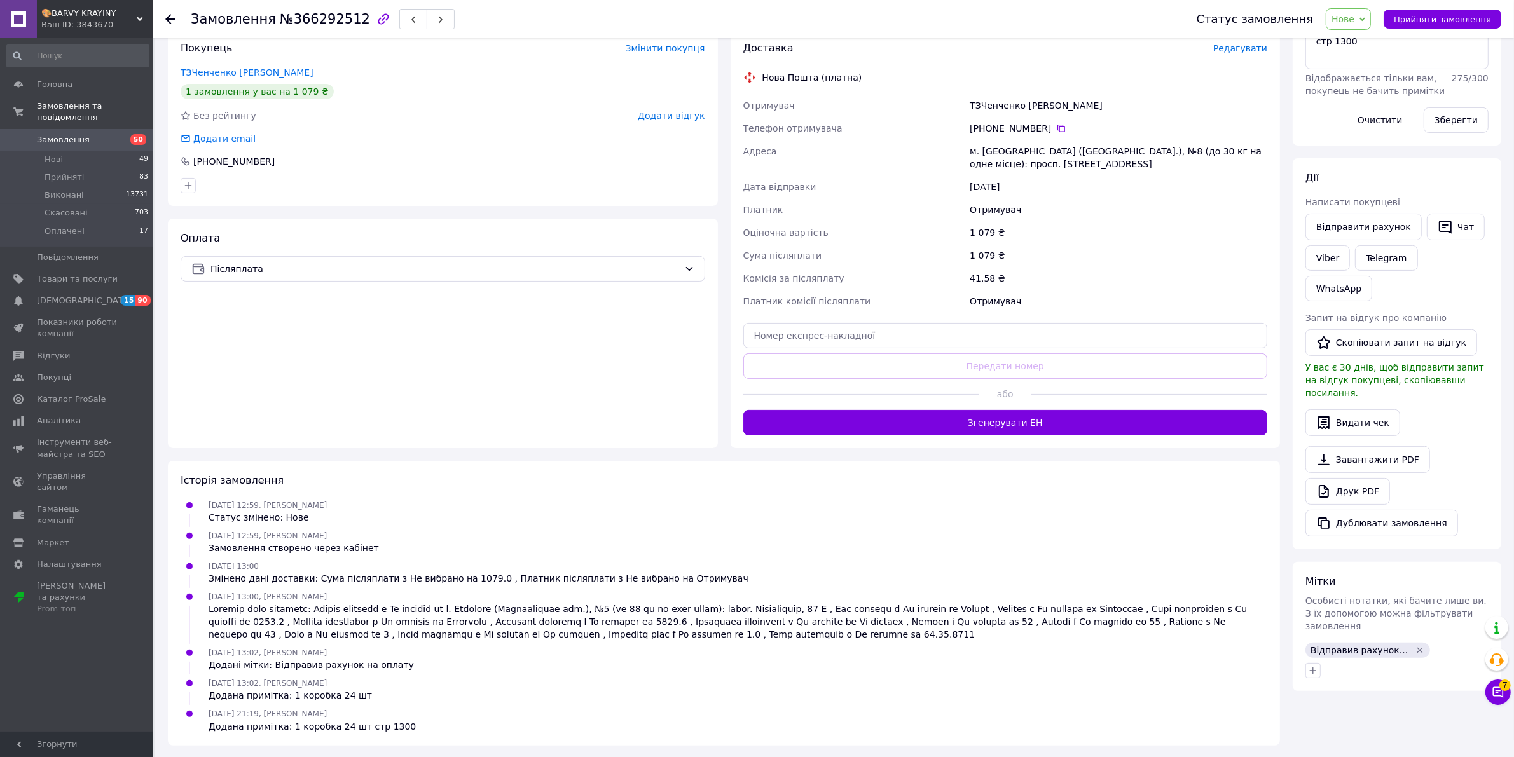
scroll to position [230, 0]
click at [1314, 665] on icon "button" at bounding box center [1313, 670] width 10 height 10
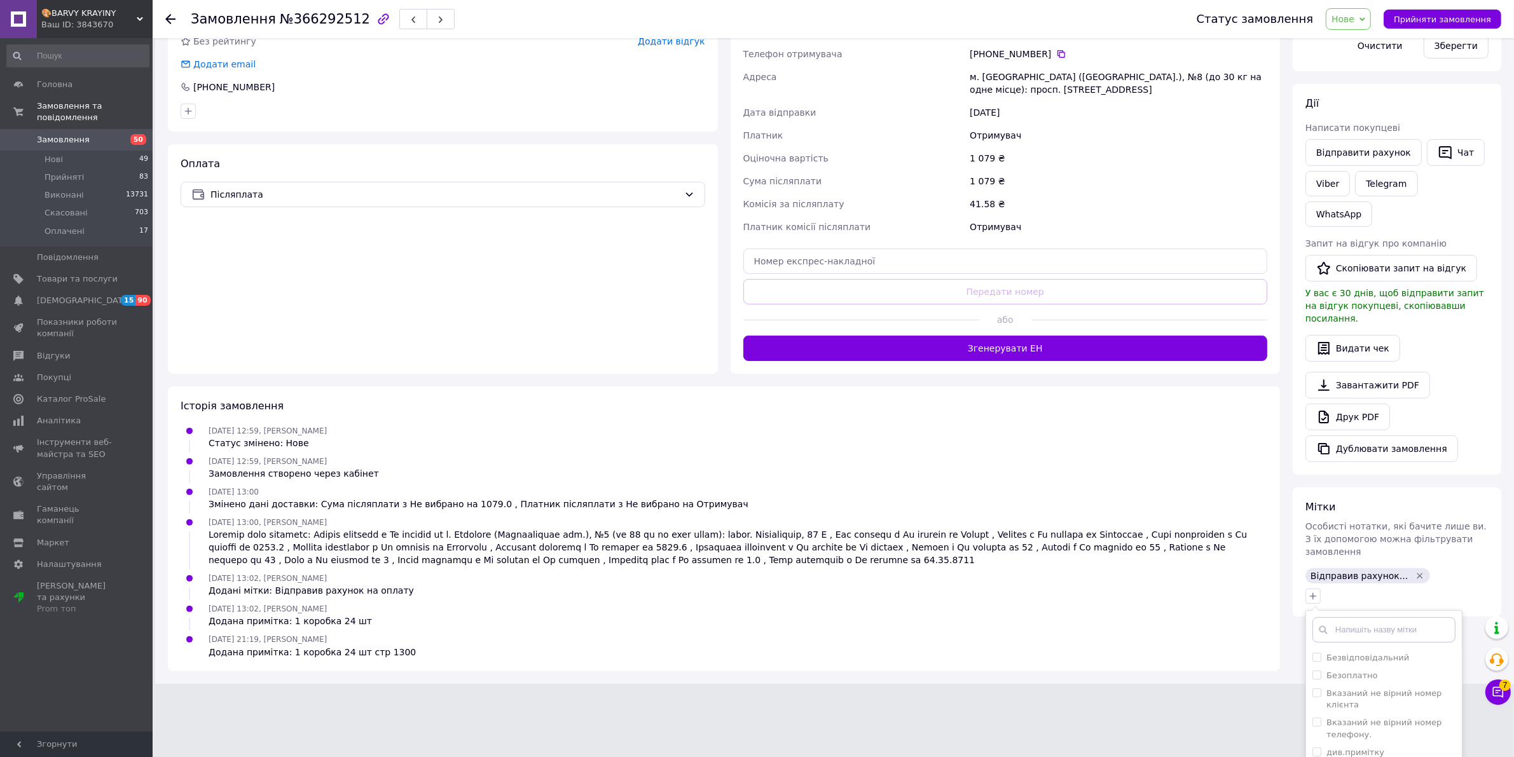
scroll to position [374, 0]
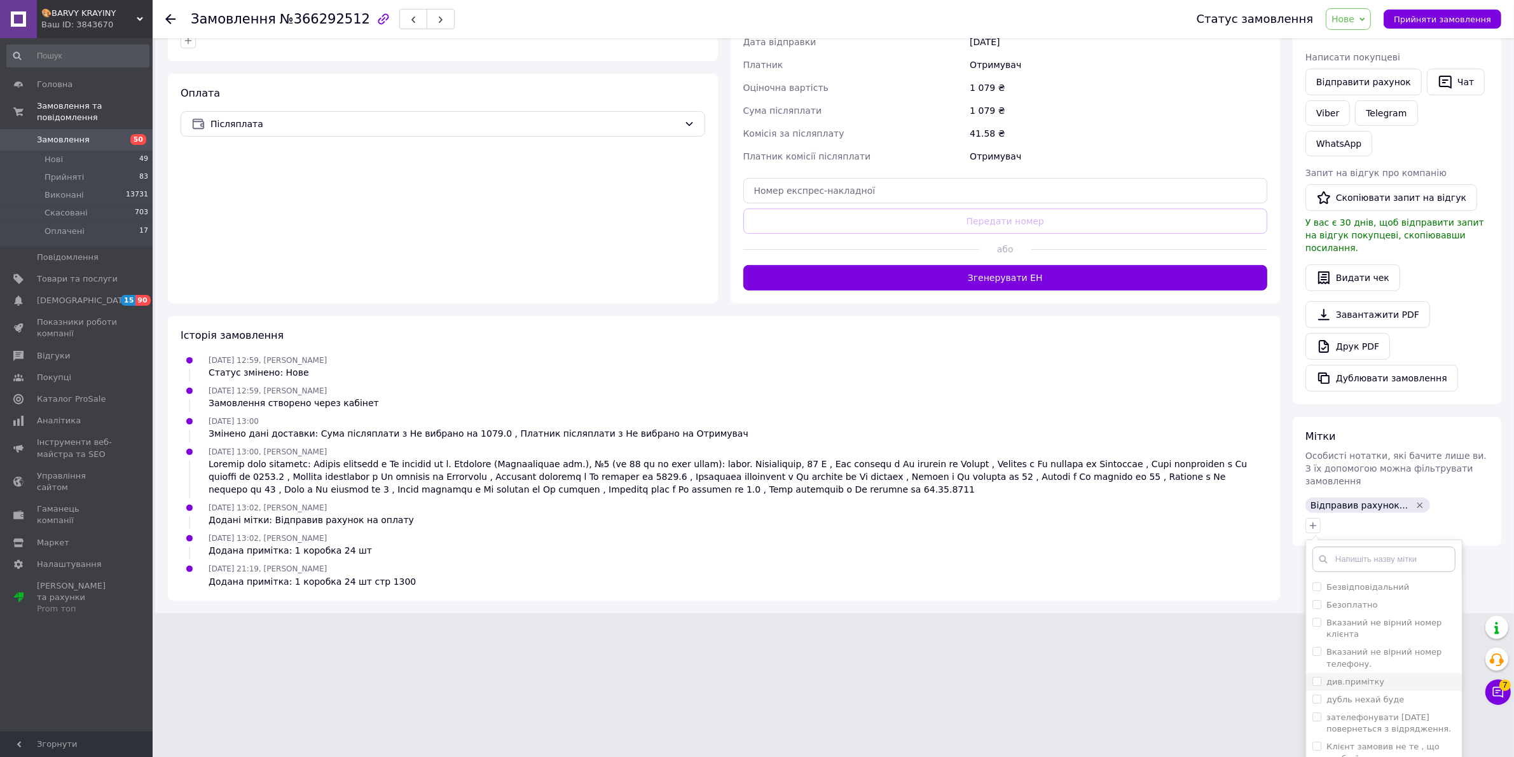
click at [1365, 677] on label "див.примітку" at bounding box center [1355, 682] width 58 height 10
checkbox input "true"
click at [1376, 722] on label "комплектувати" at bounding box center [1359, 727] width 67 height 10
checkbox input "true"
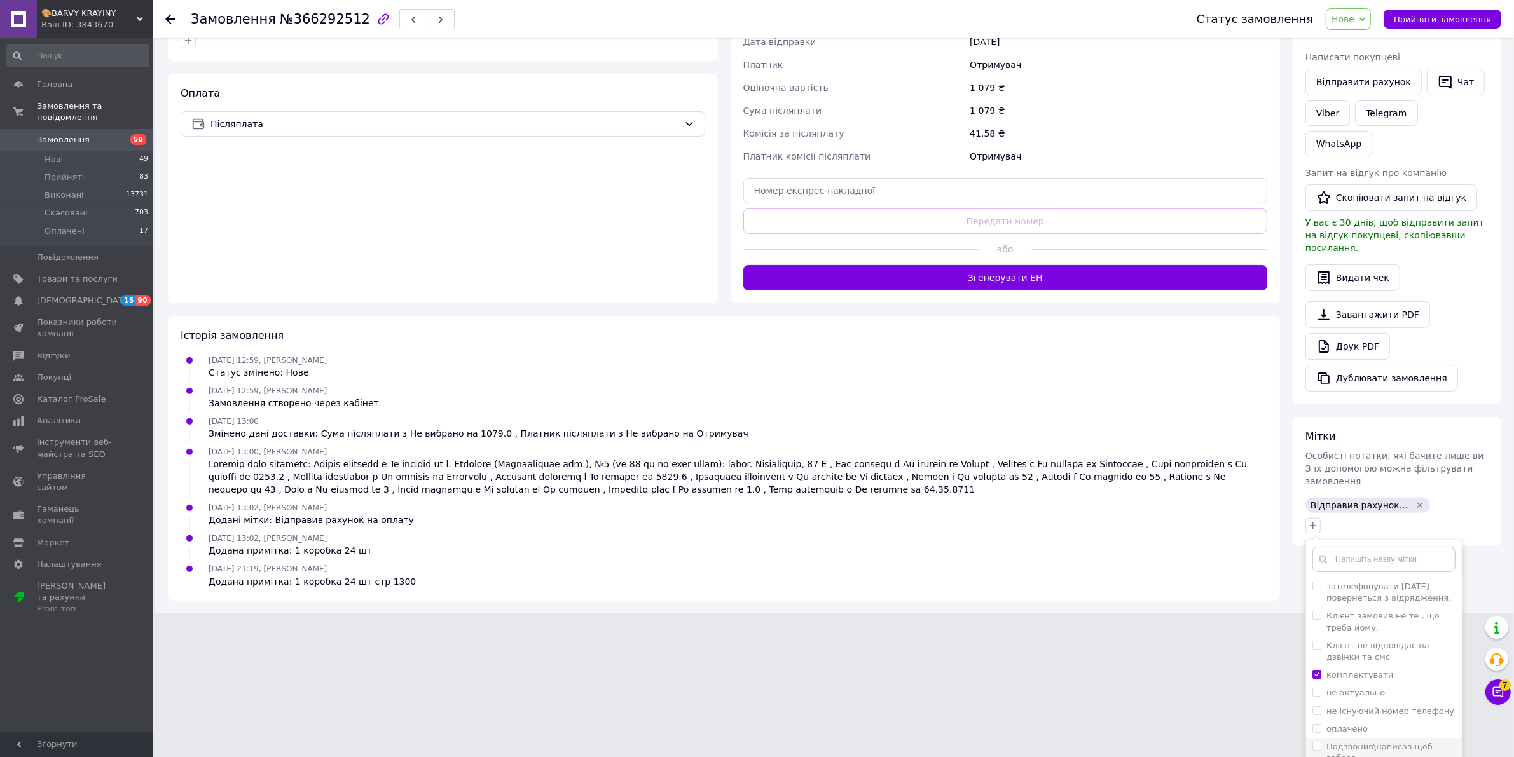
scroll to position [159, 0]
click at [1372, 695] on div "оплачено" at bounding box center [1383, 700] width 143 height 11
checkbox input "true"
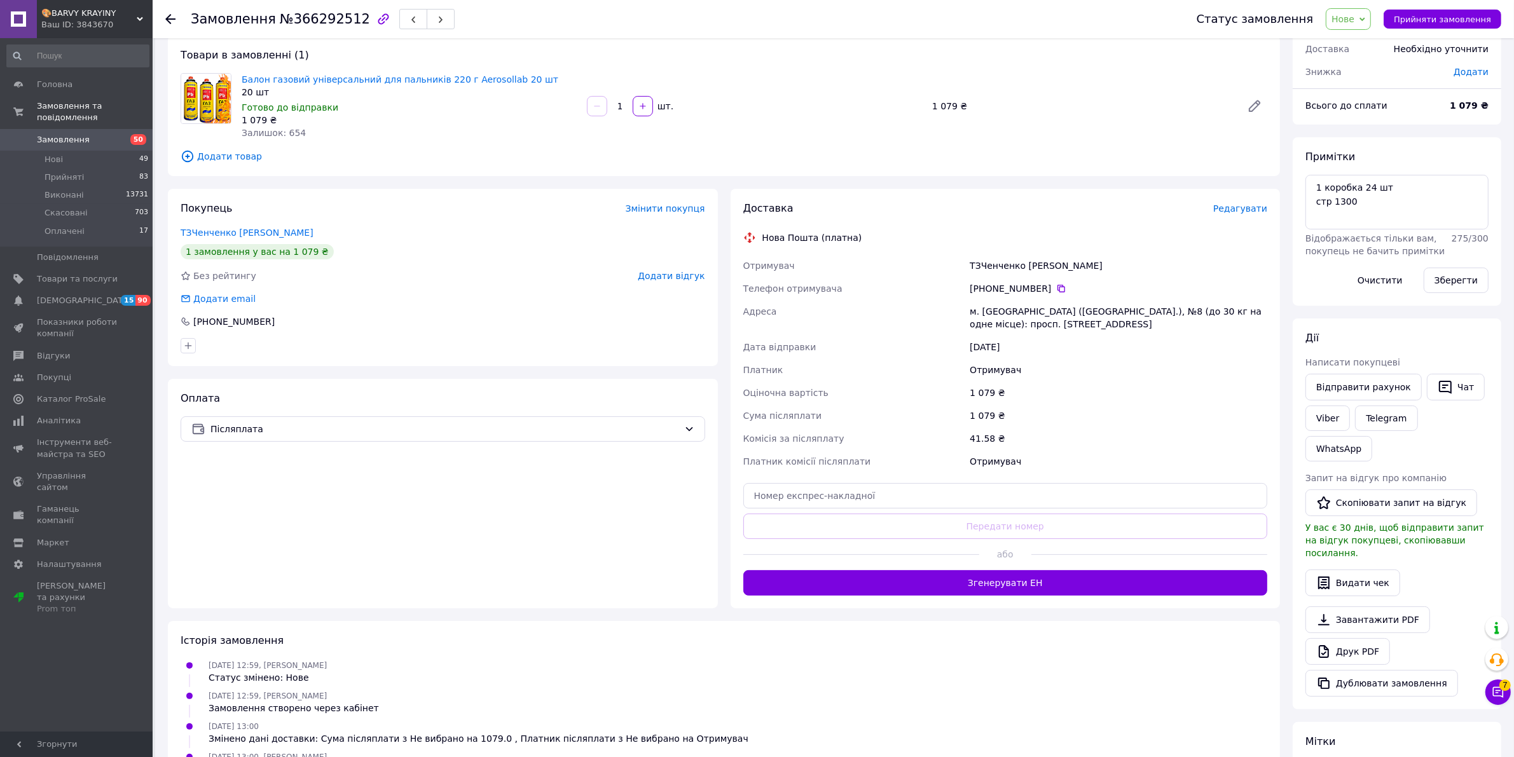
scroll to position [0, 0]
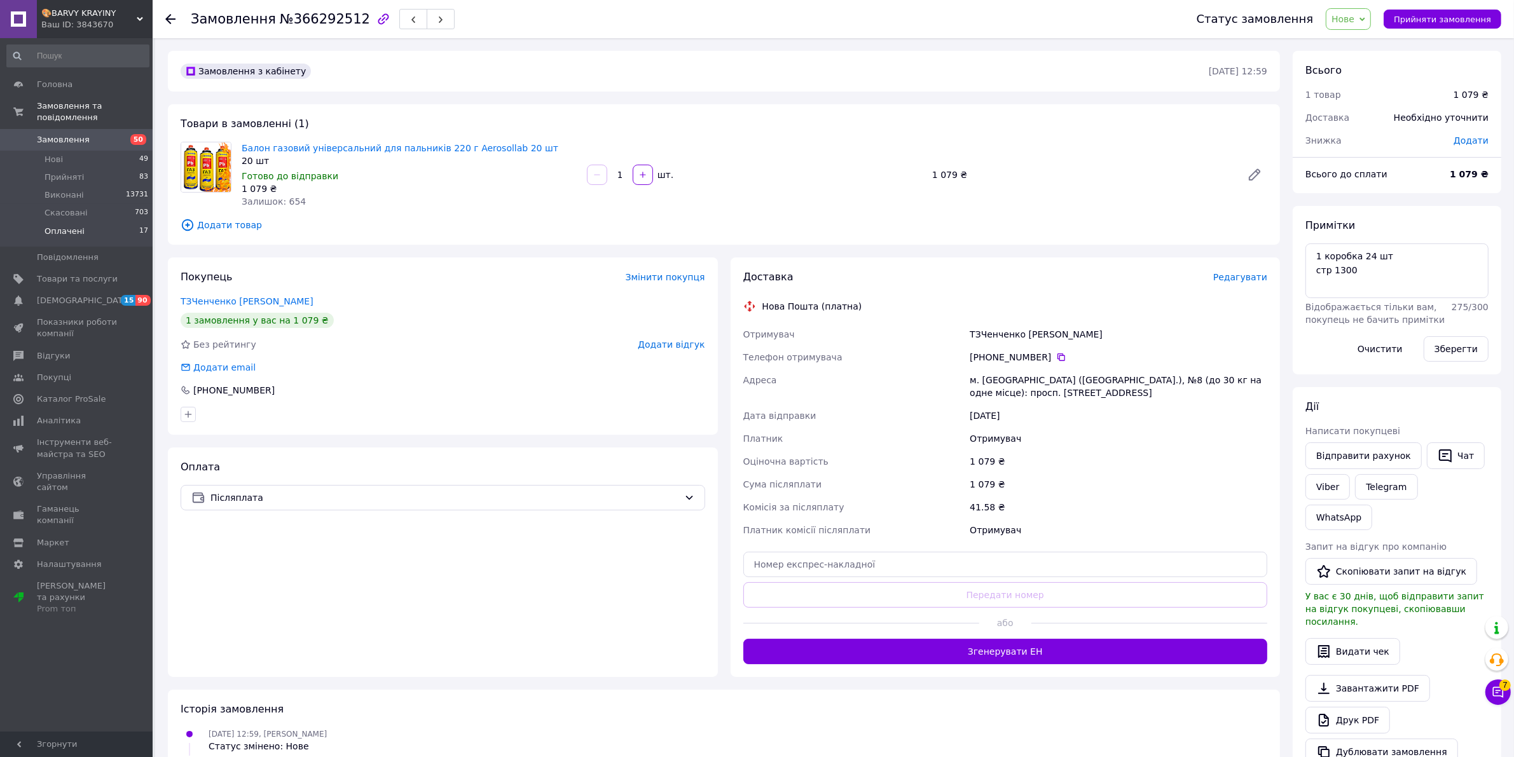
click at [67, 226] on span "Оплачені" at bounding box center [65, 231] width 40 height 11
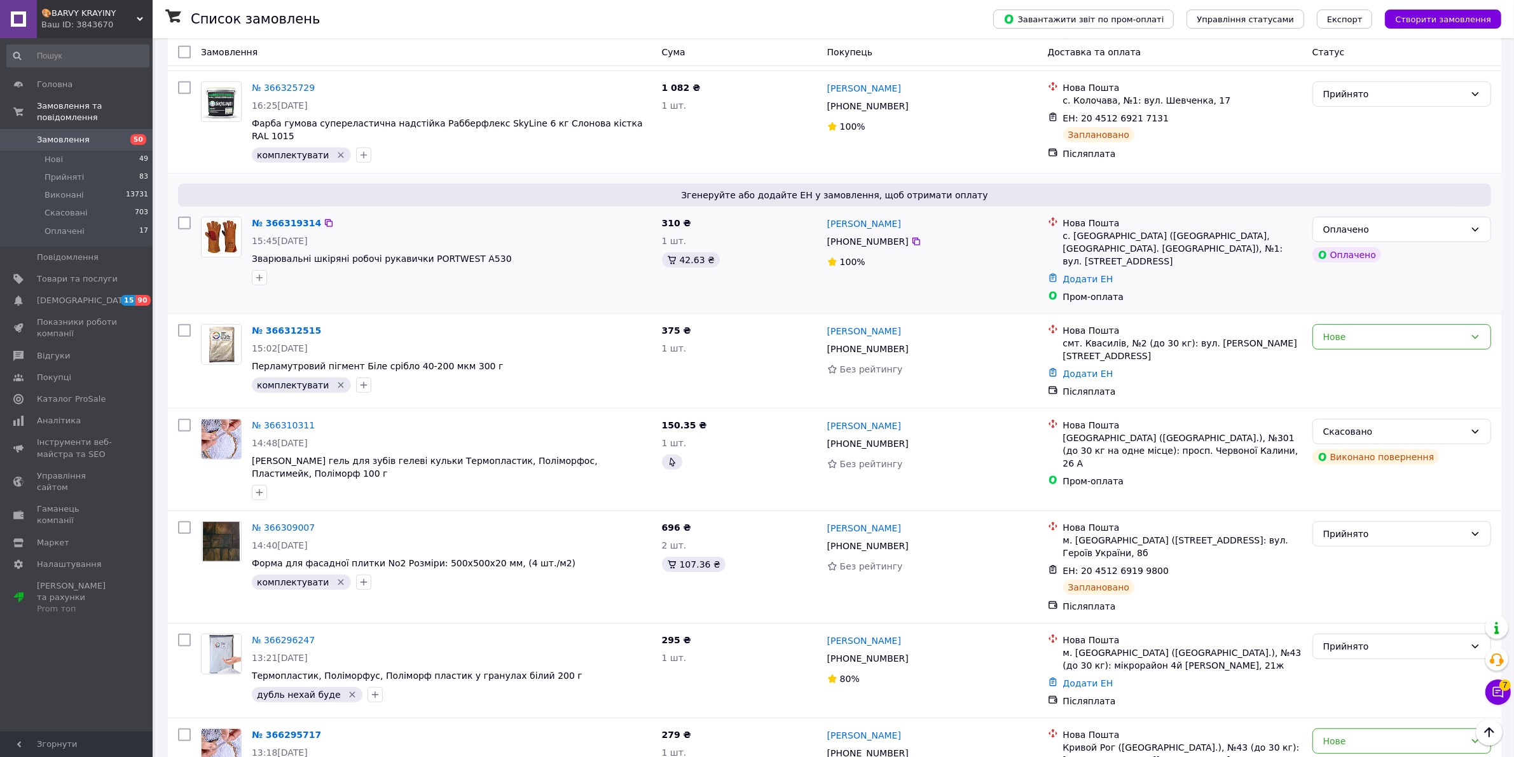
scroll to position [795, 0]
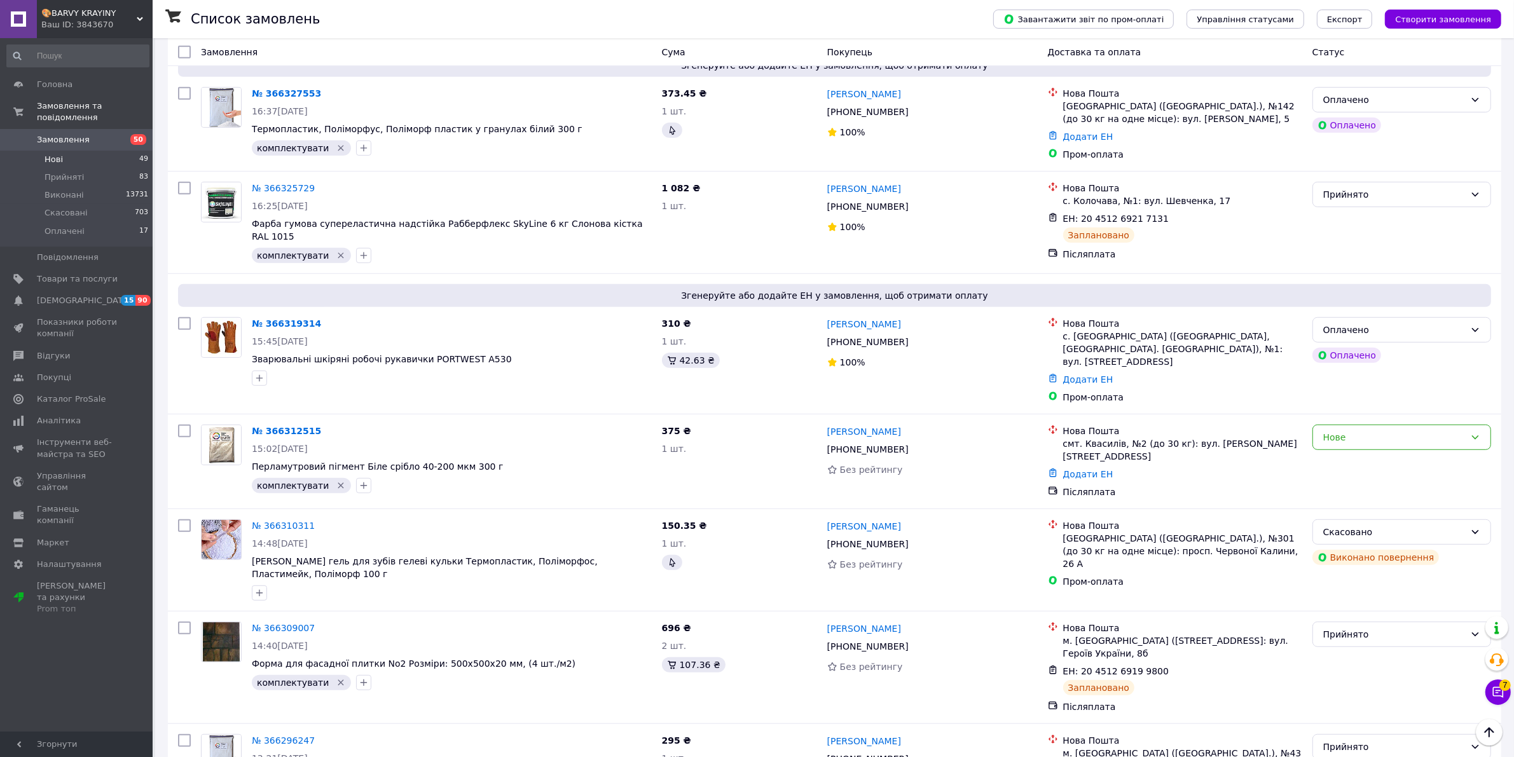
click at [49, 154] on span "Нові" at bounding box center [54, 159] width 18 height 11
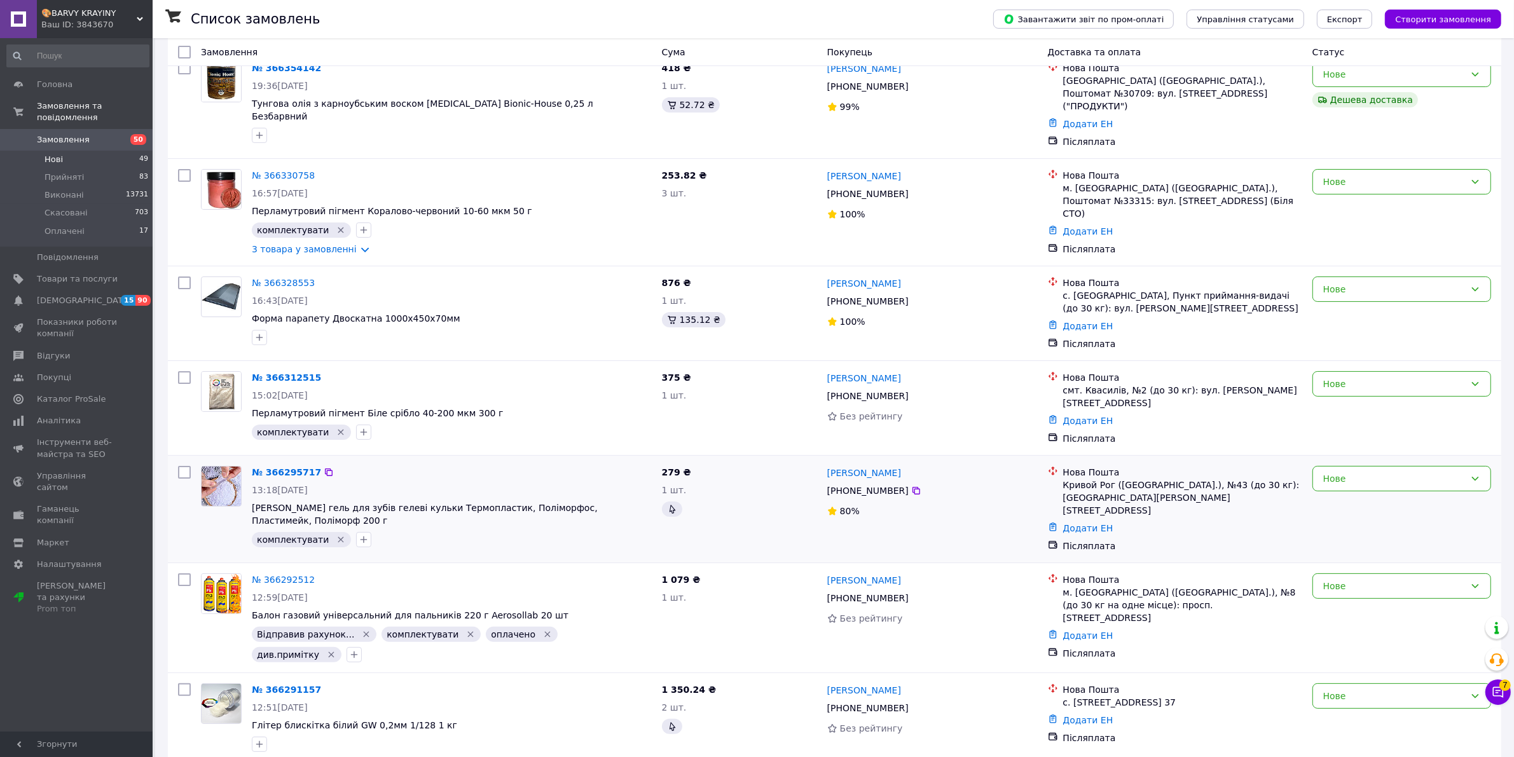
scroll to position [159, 0]
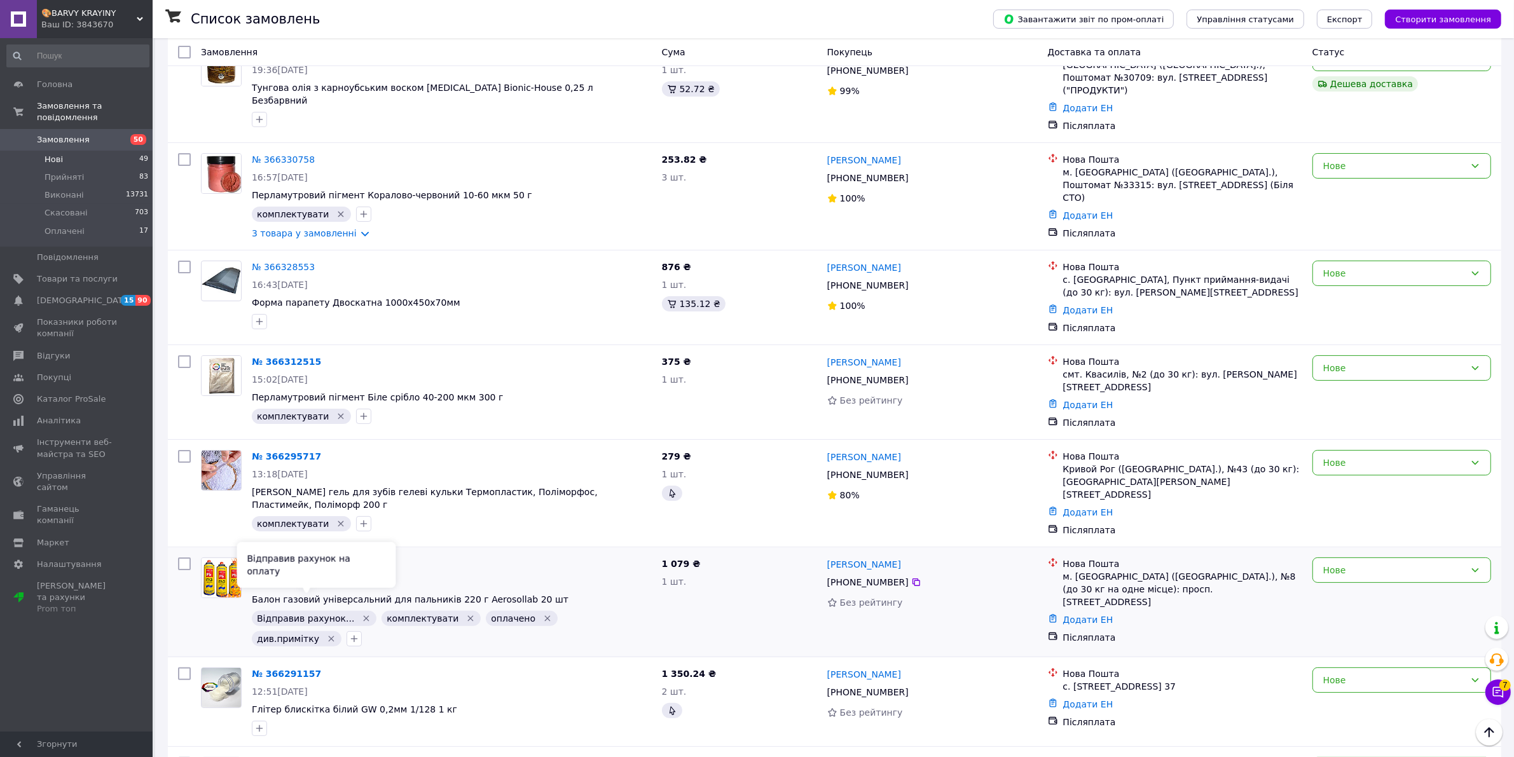
click at [361, 613] on icon "Видалити мітку" at bounding box center [366, 618] width 10 height 10
click at [283, 559] on link "№ 366292512" at bounding box center [283, 564] width 63 height 10
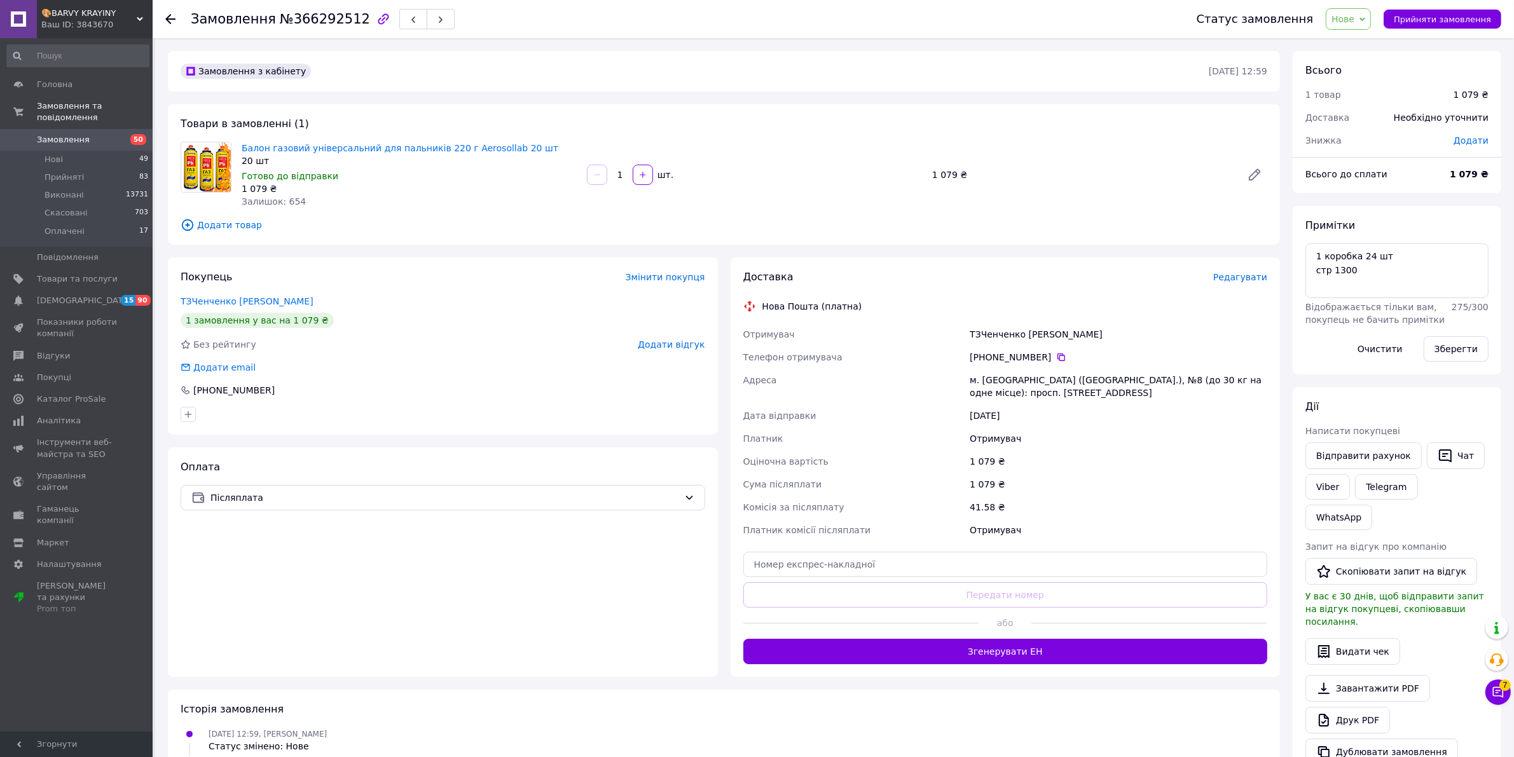
click at [1259, 277] on span "Редагувати" at bounding box center [1240, 277] width 54 height 10
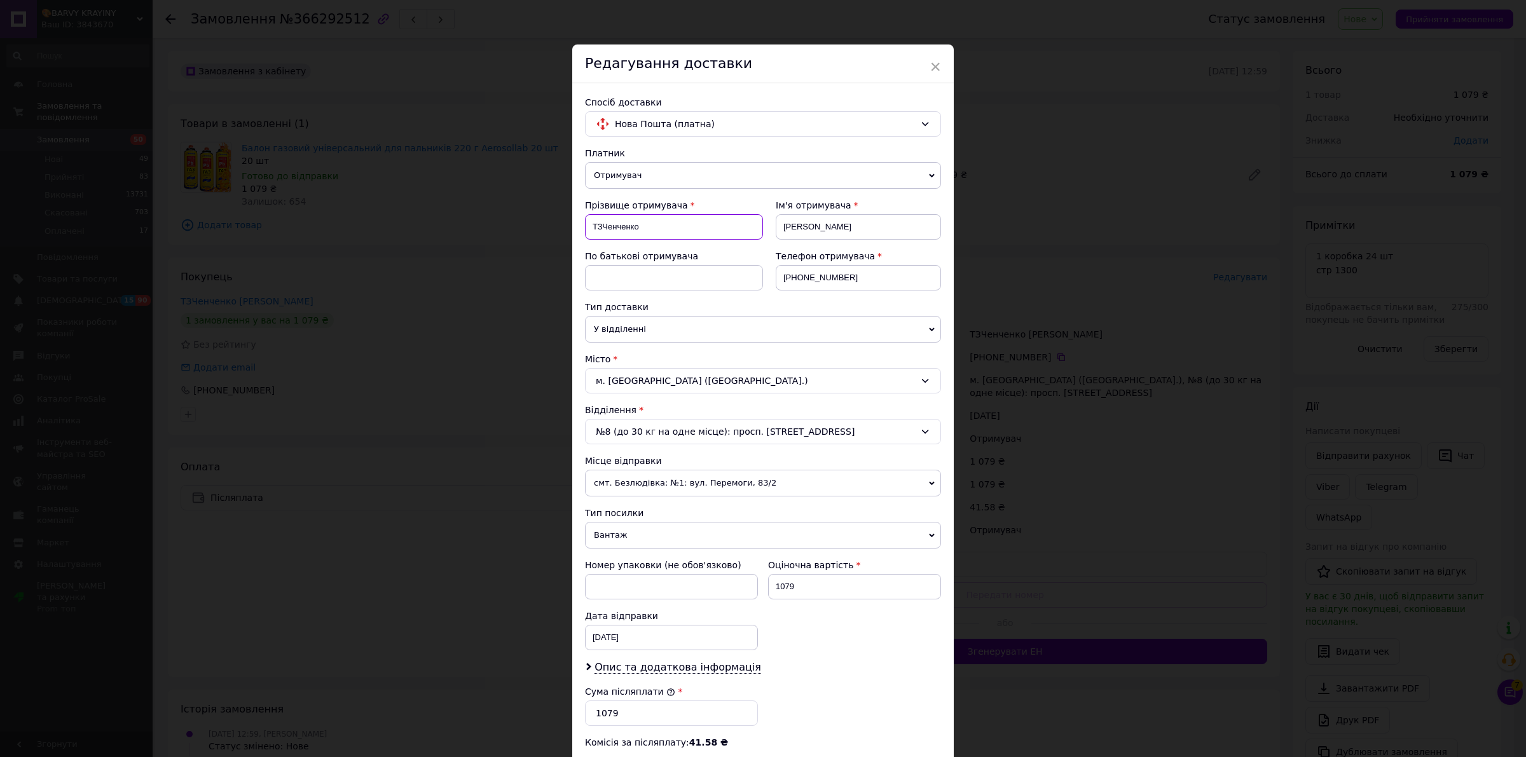
click at [612, 226] on input "ТЗЧенченко" at bounding box center [674, 226] width 178 height 25
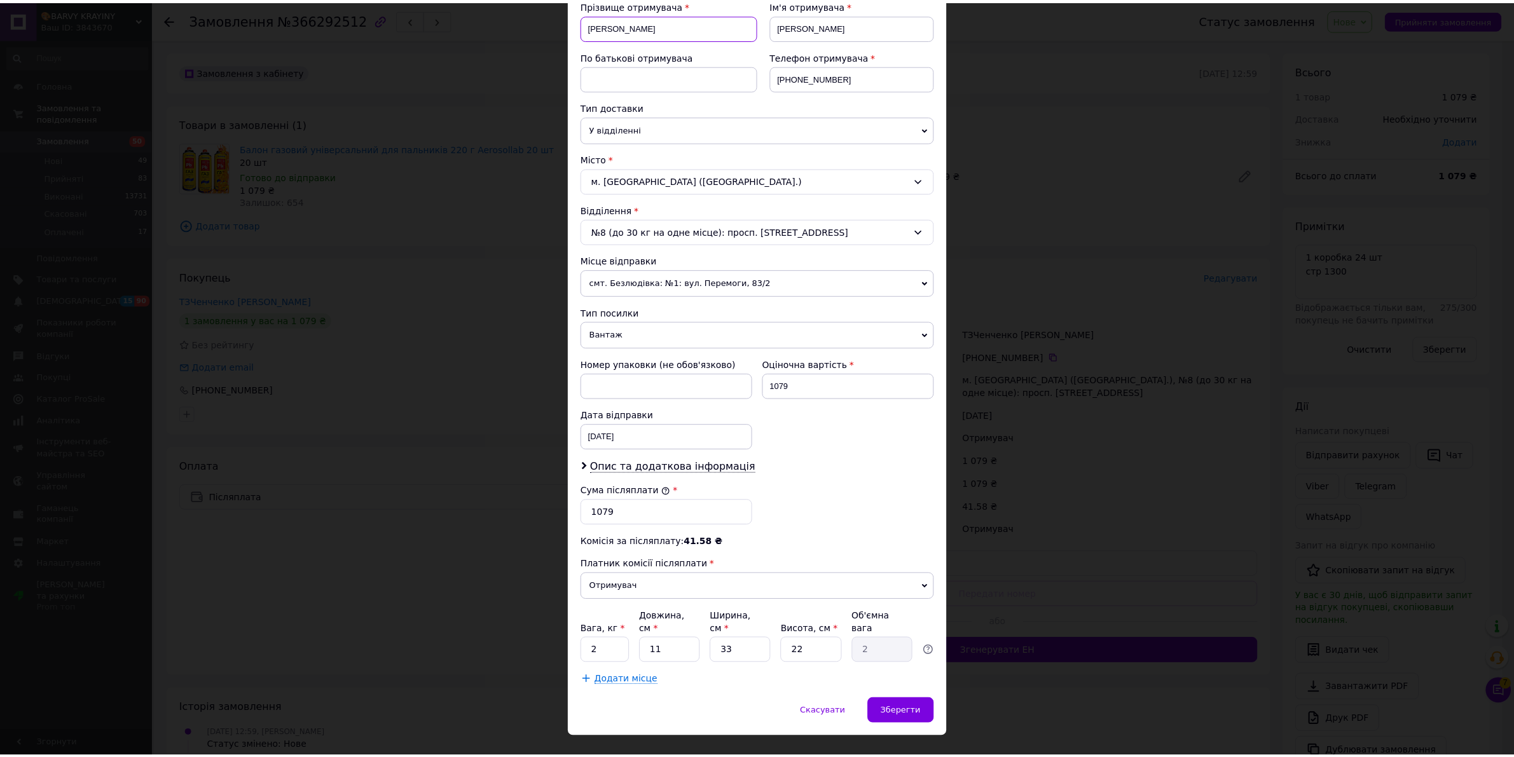
scroll to position [217, 0]
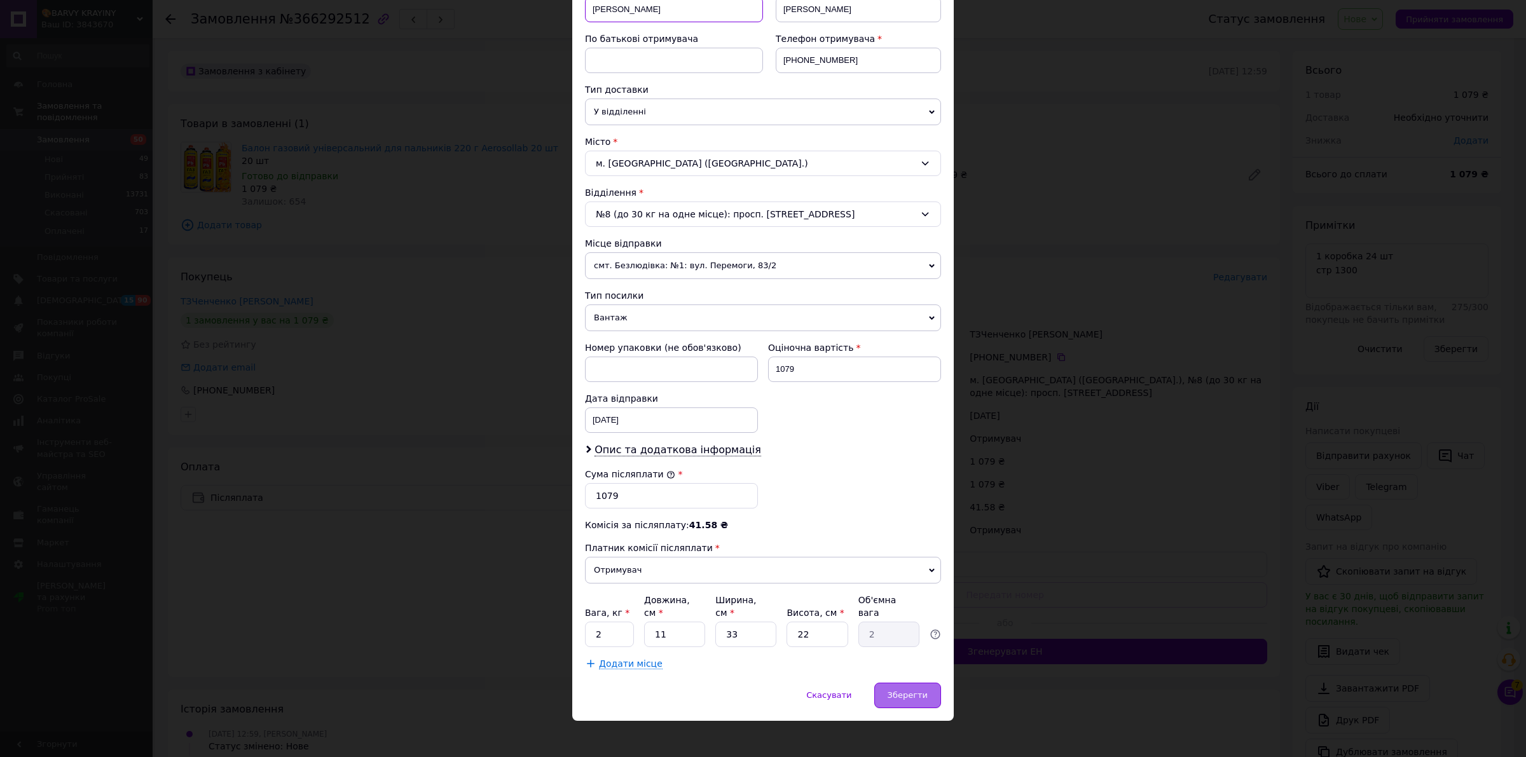
type input "ТЗДемченко"
click at [898, 690] on span "Зберегти" at bounding box center [907, 695] width 40 height 10
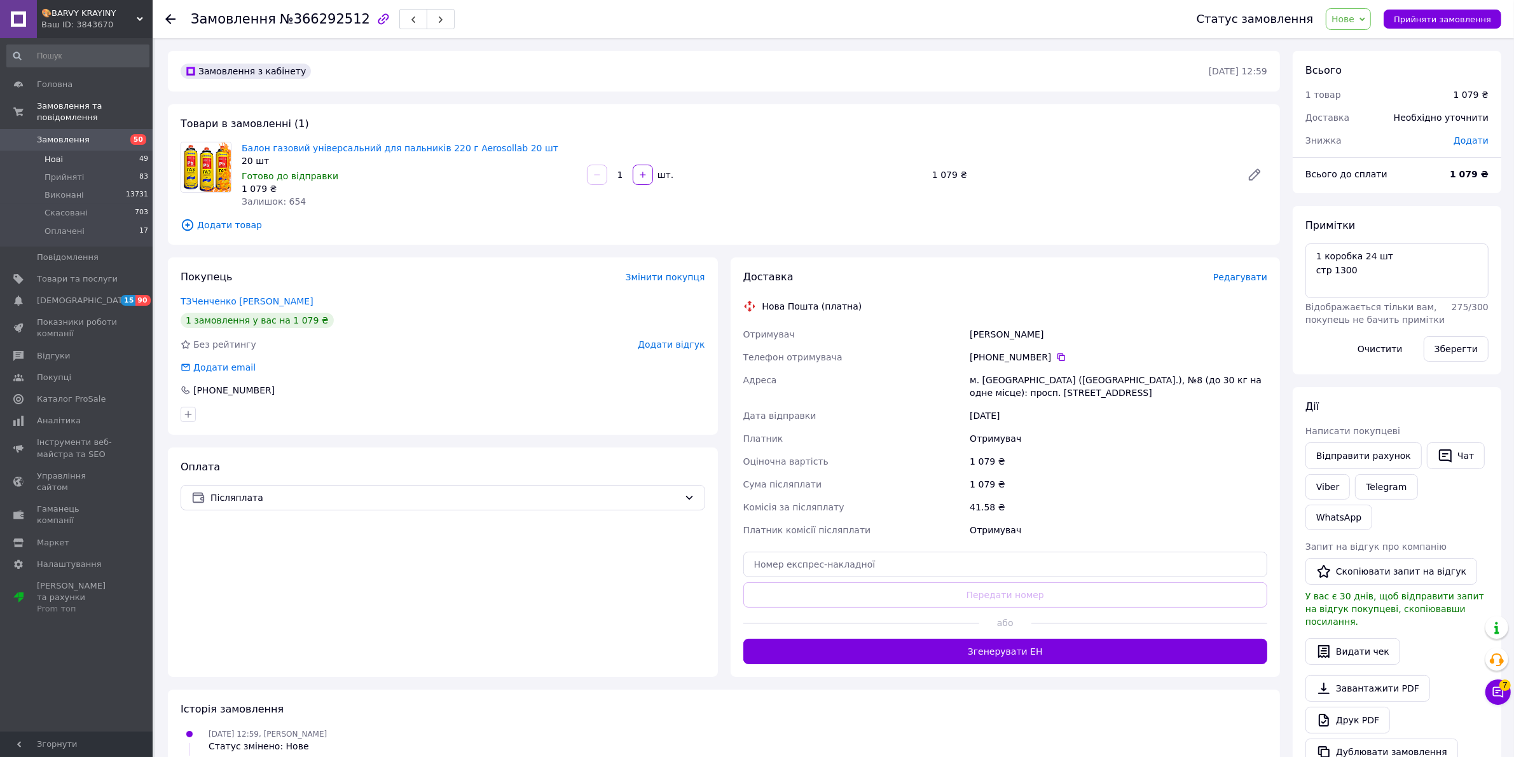
click at [57, 154] on span "Нові" at bounding box center [54, 159] width 18 height 11
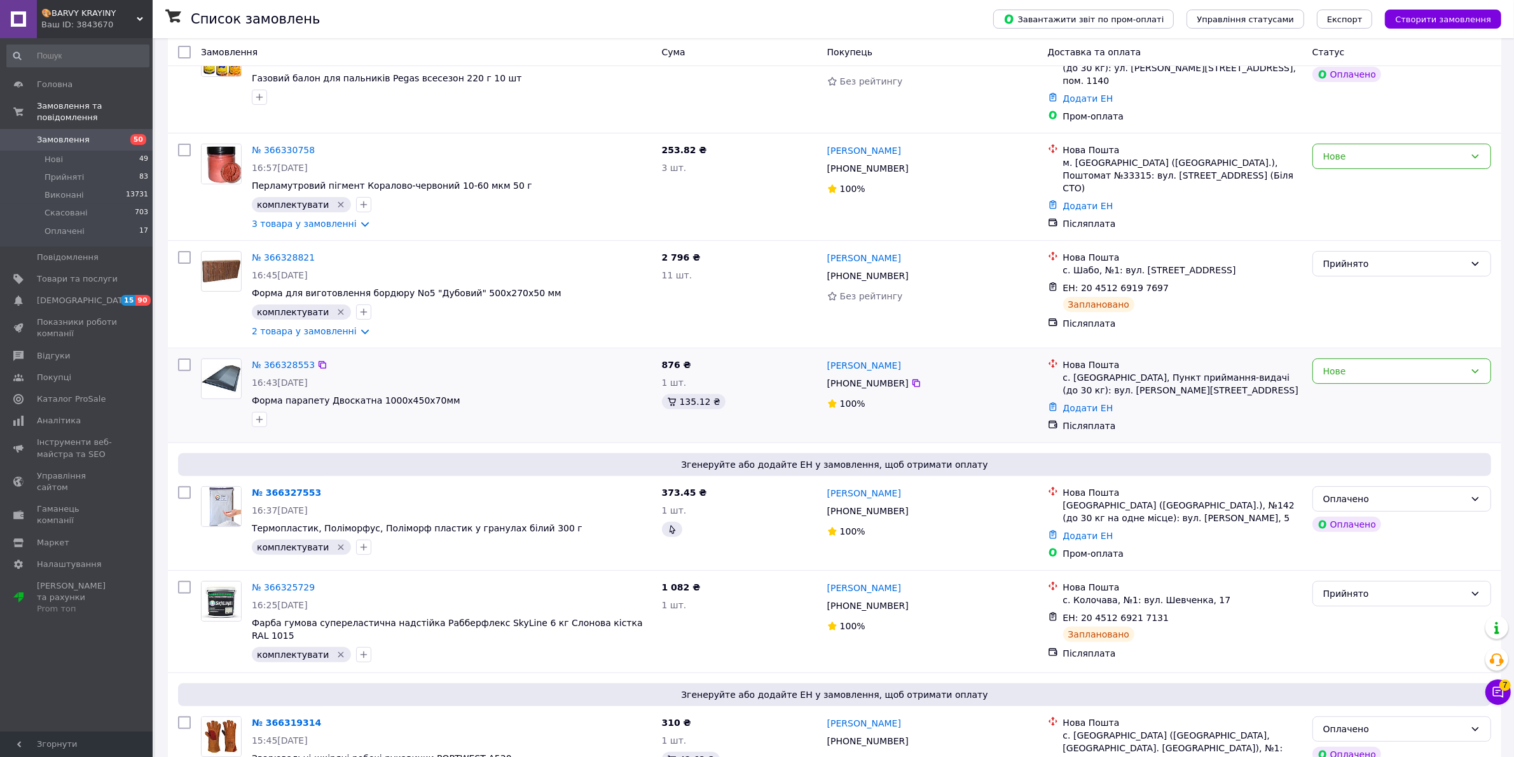
scroll to position [397, 0]
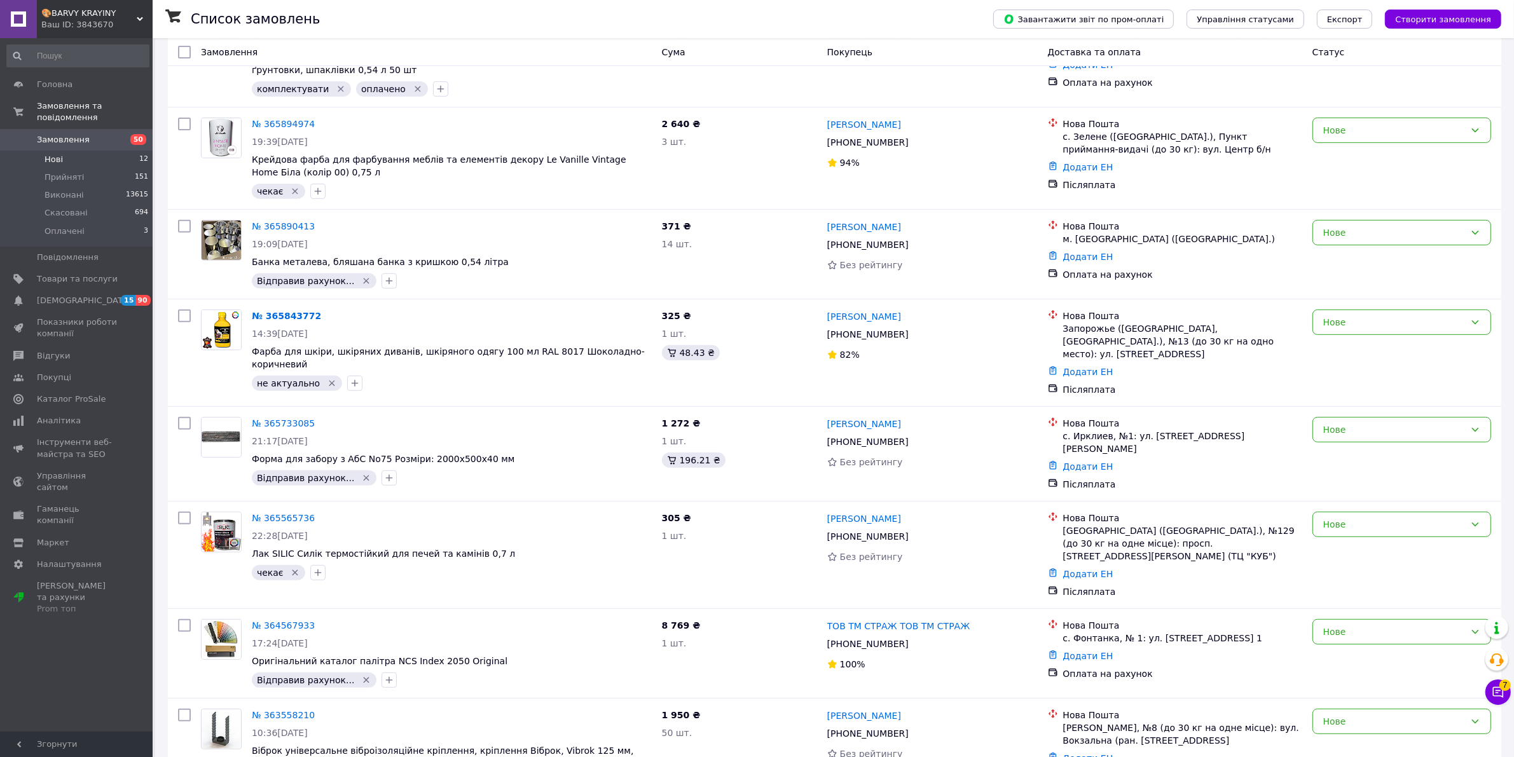
scroll to position [566, 0]
